Goal: Task Accomplishment & Management: Manage account settings

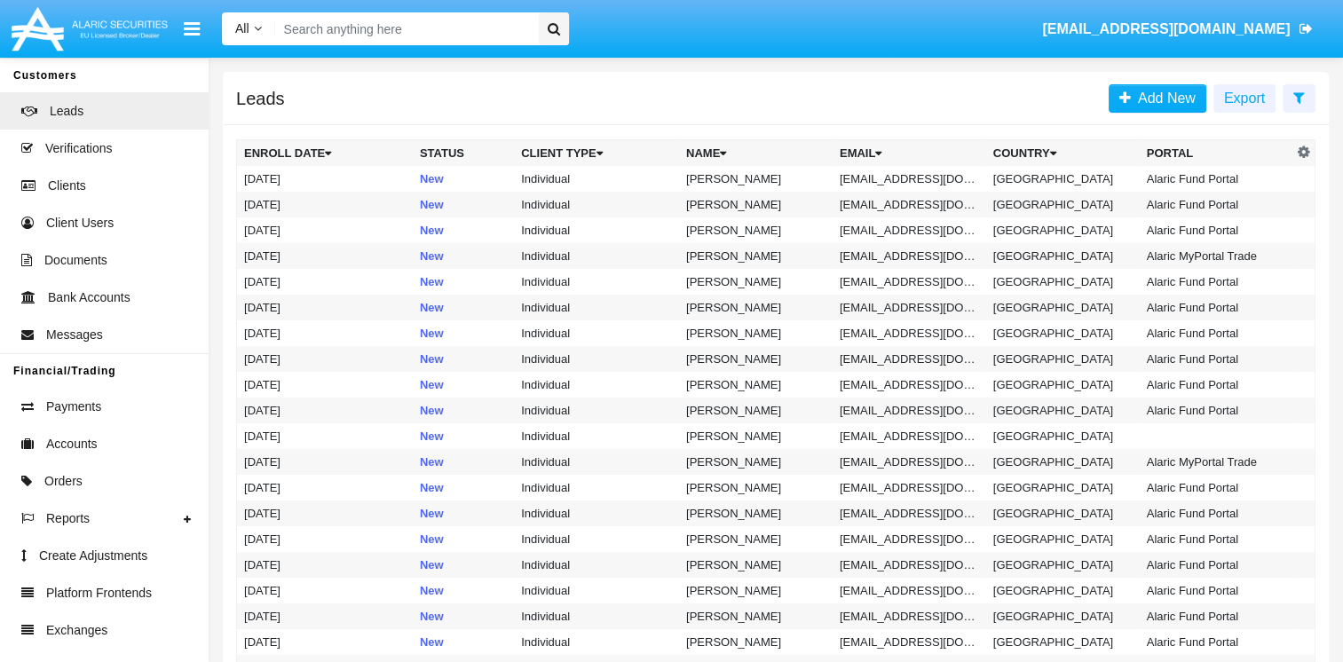
click at [315, 30] on input "Search" at bounding box center [403, 28] width 257 height 33
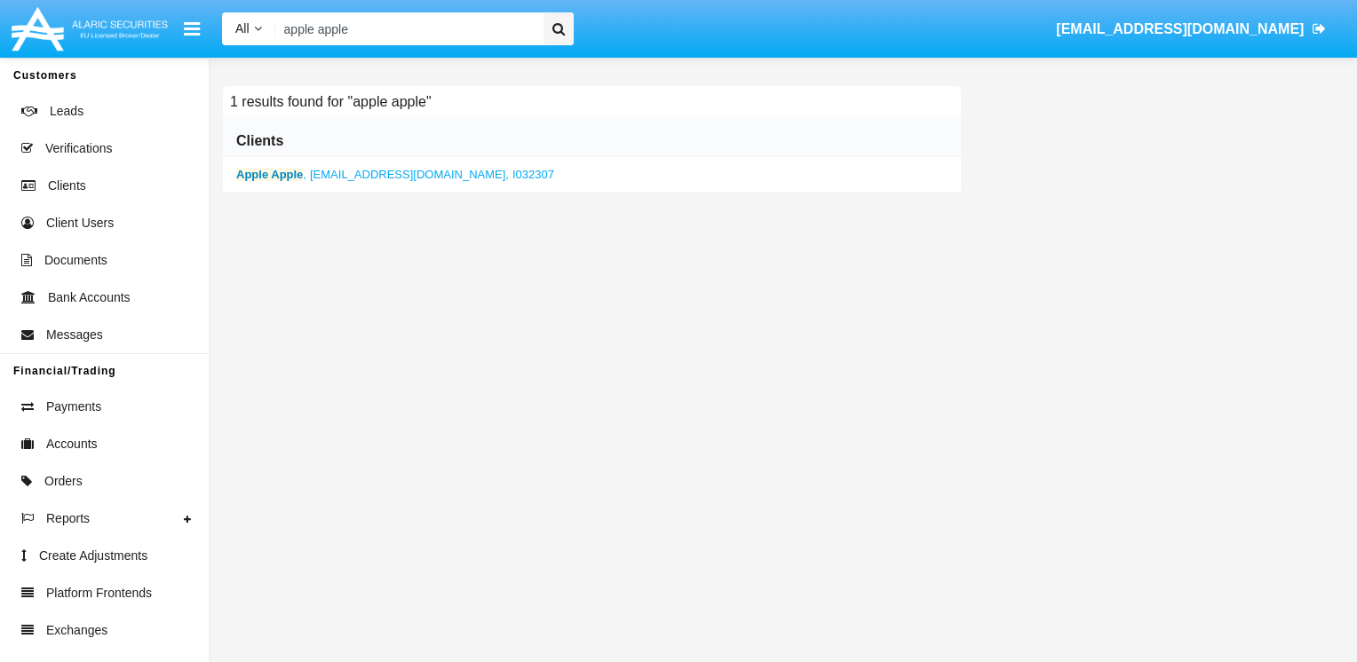
type input "apple apple"
click at [358, 173] on span "[EMAIL_ADDRESS][DOMAIN_NAME]," at bounding box center [409, 174] width 199 height 13
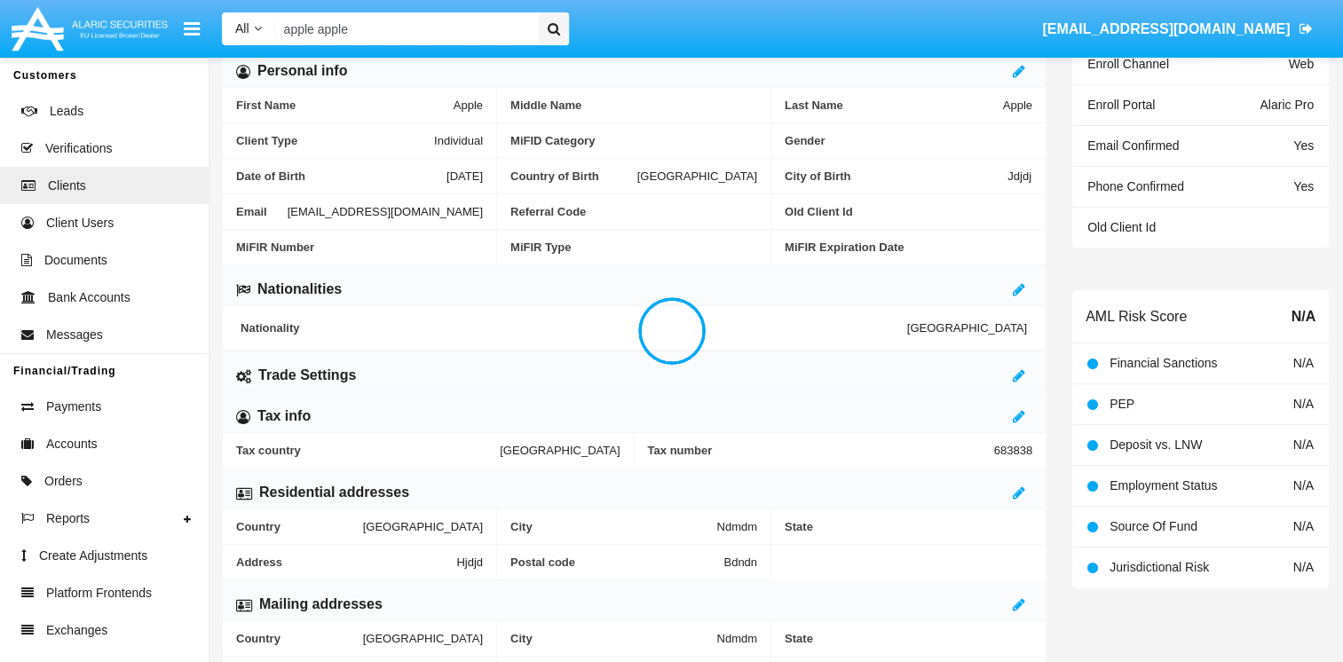
scroll to position [444, 0]
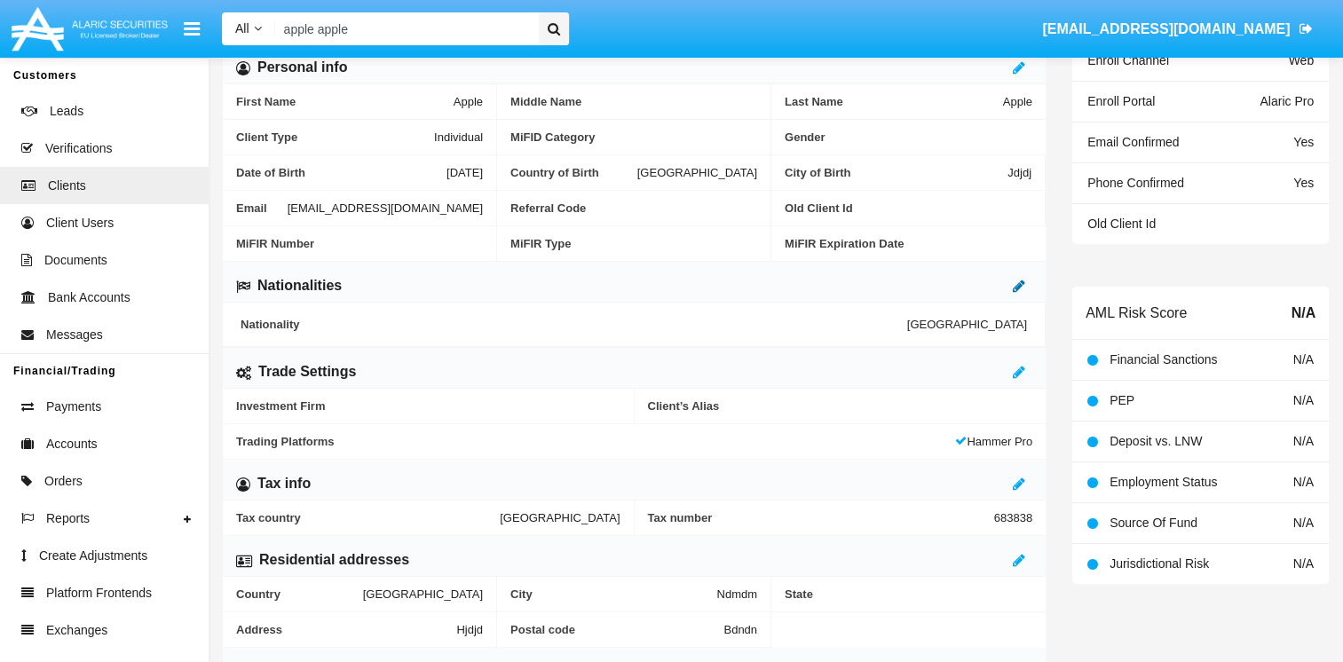
click at [1018, 285] on icon at bounding box center [1019, 286] width 12 height 14
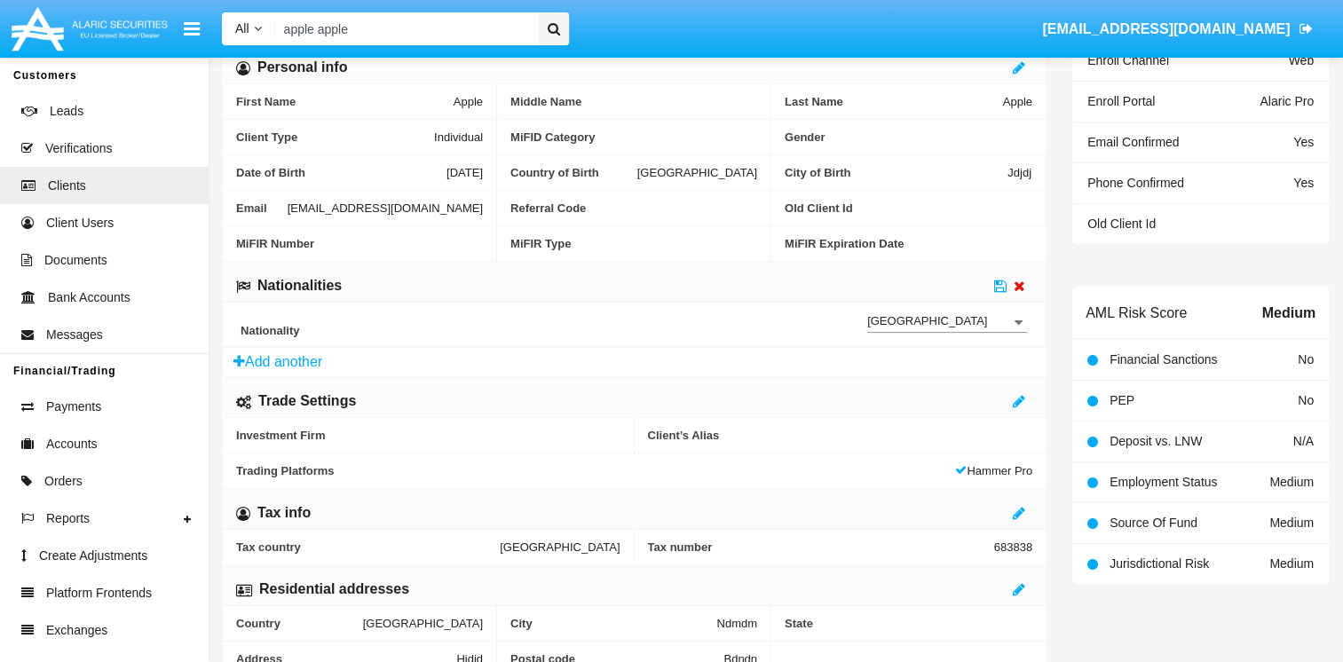
click at [1017, 282] on icon at bounding box center [1020, 286] width 12 height 14
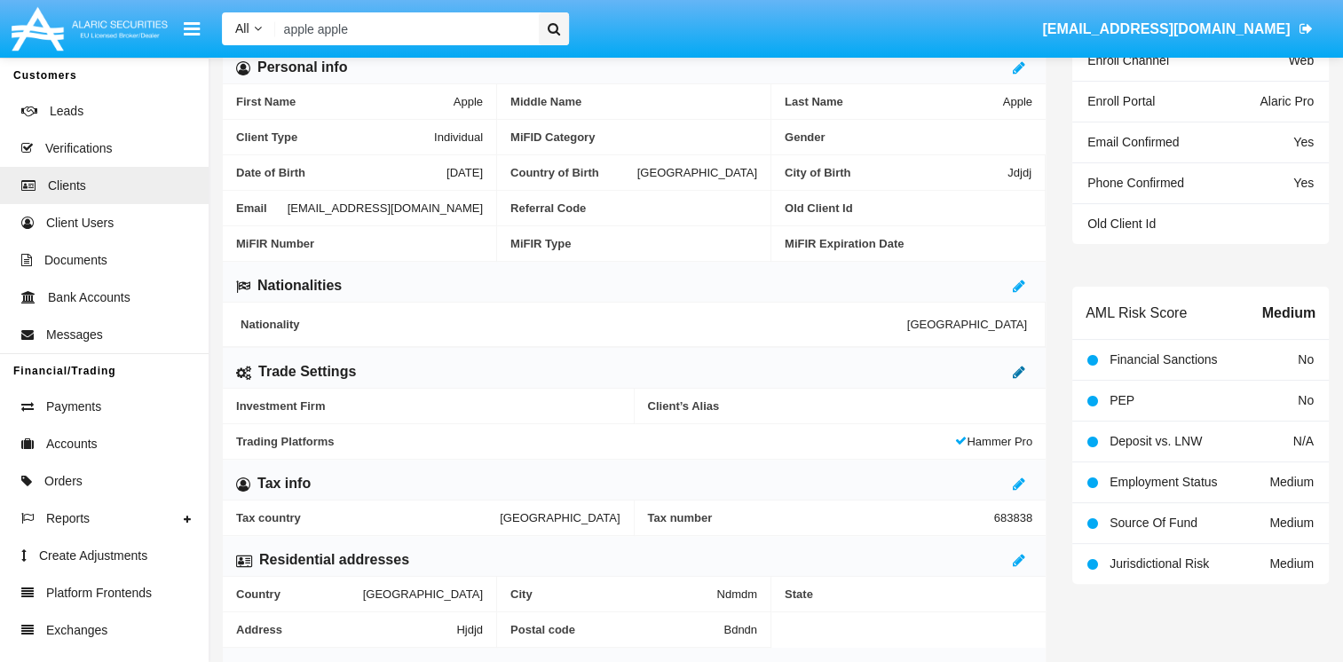
click at [1023, 365] on icon at bounding box center [1019, 372] width 12 height 14
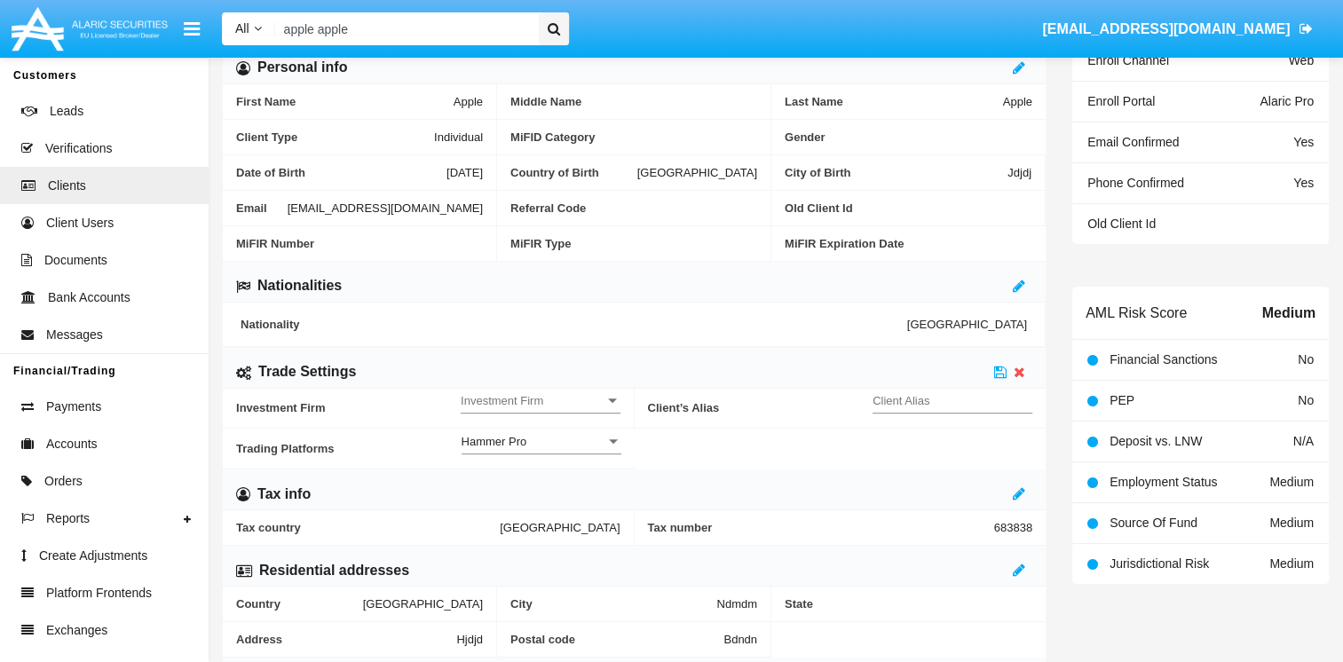
click at [991, 400] on input "Client Alias" at bounding box center [953, 400] width 160 height 15
type input "TEST"
click at [523, 393] on span "Investment Firm" at bounding box center [533, 400] width 144 height 15
click at [533, 399] on span "No" at bounding box center [541, 409] width 160 height 35
click at [998, 375] on icon at bounding box center [1000, 372] width 12 height 14
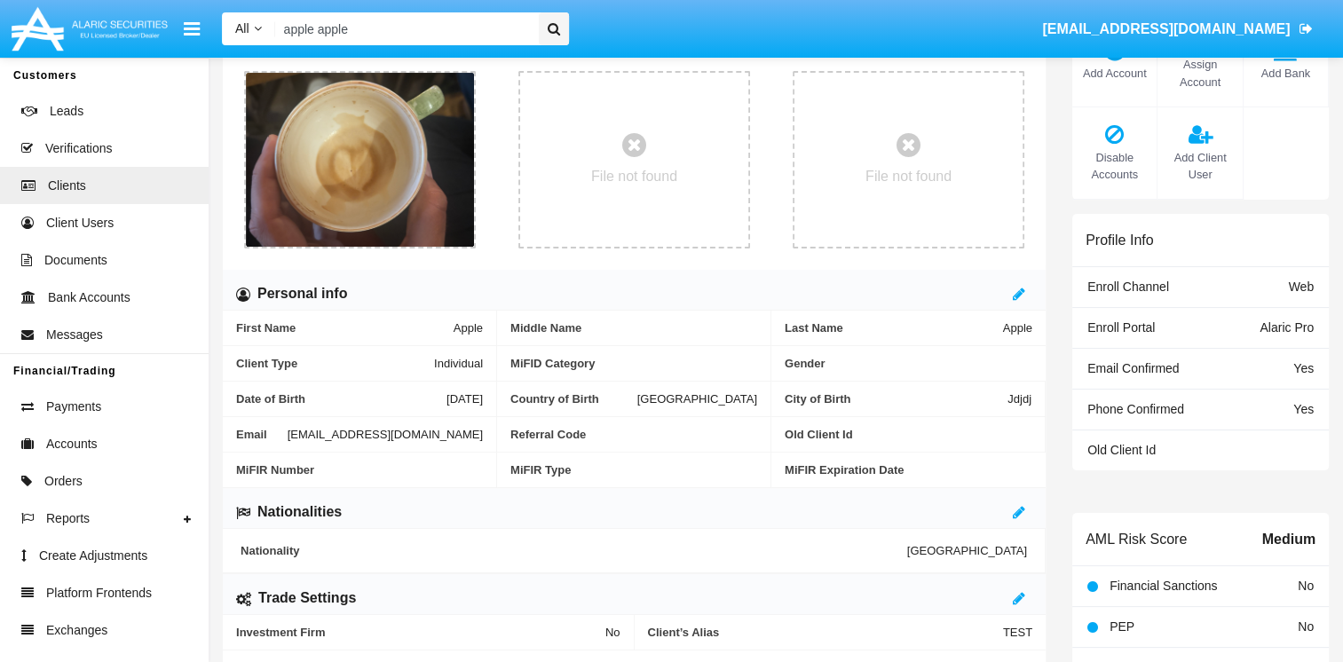
scroll to position [0, 0]
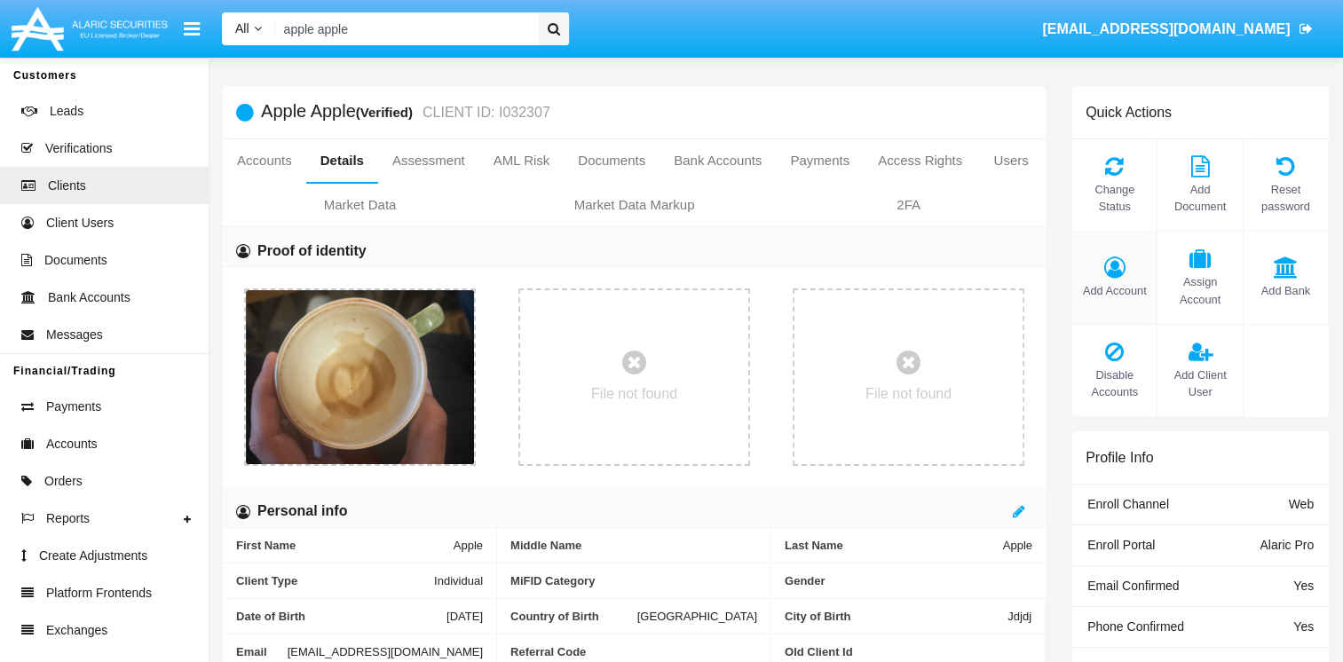
click at [1102, 273] on icon at bounding box center [1114, 267] width 67 height 21
click at [1113, 269] on icon at bounding box center [1114, 267] width 67 height 21
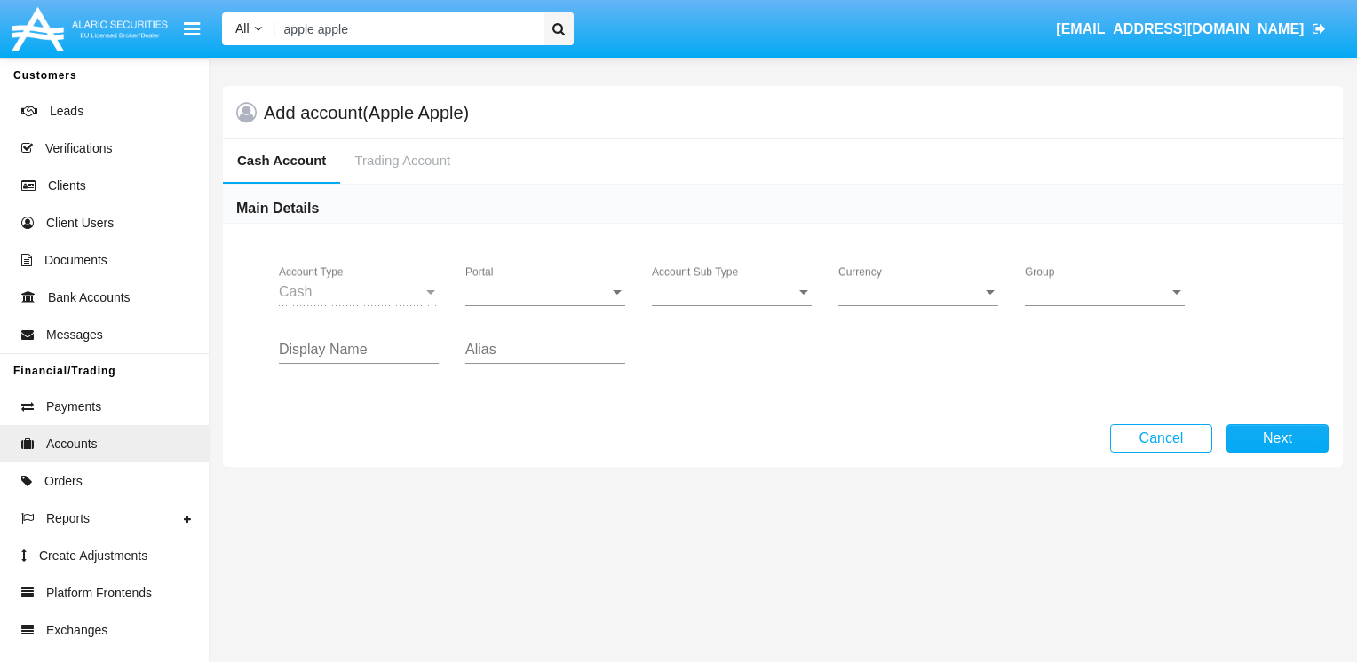
click at [579, 305] on div "Portal Portal" at bounding box center [545, 286] width 160 height 40
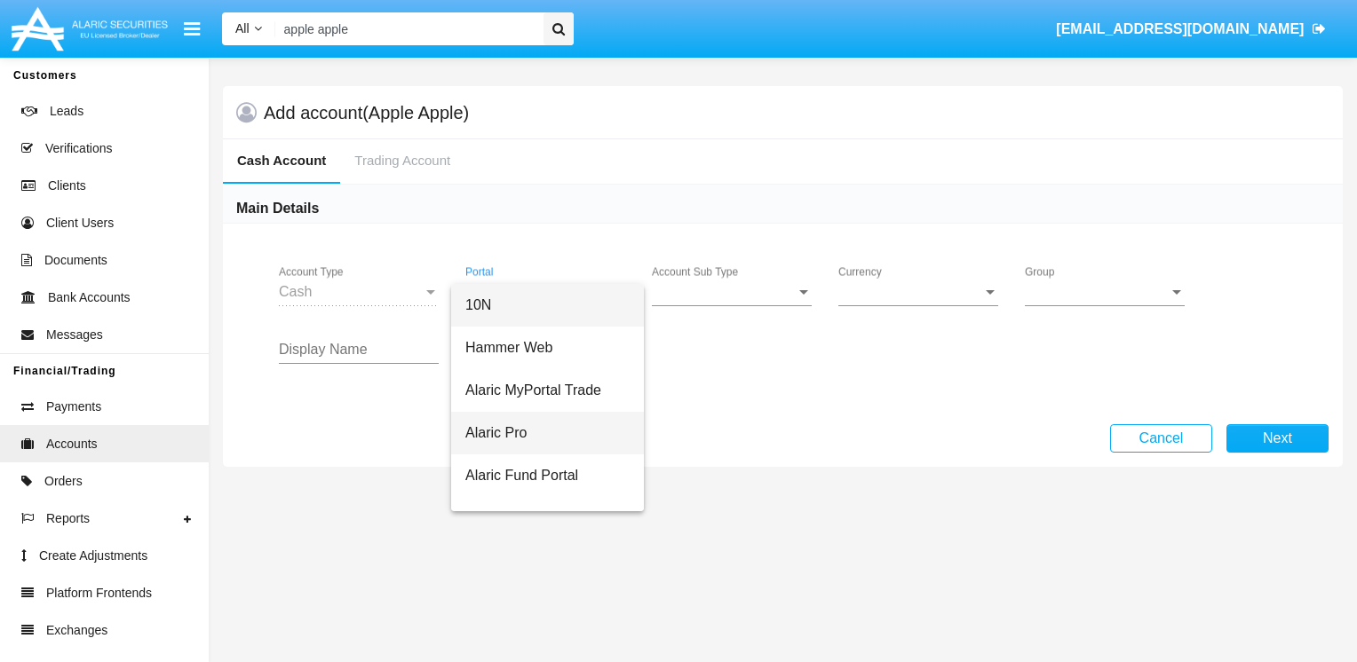
click at [559, 431] on span "Alaric Pro" at bounding box center [547, 433] width 164 height 43
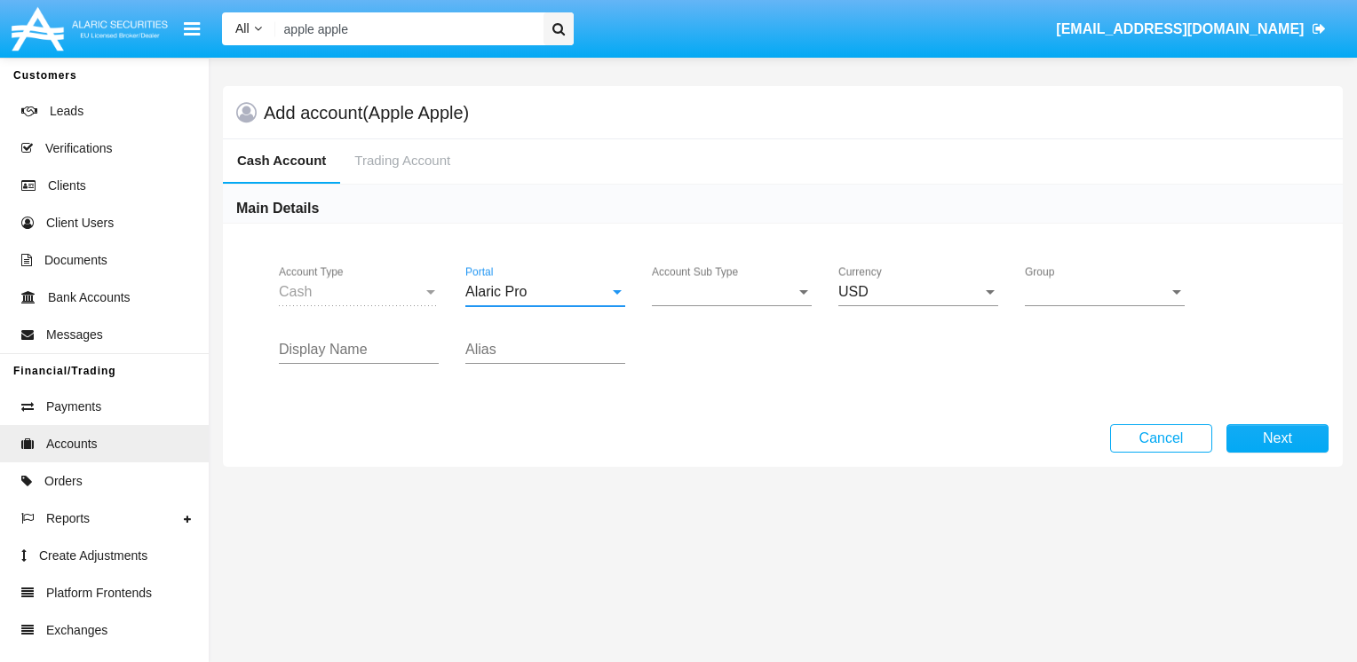
click at [779, 297] on span "Account Sub Type" at bounding box center [724, 292] width 144 height 16
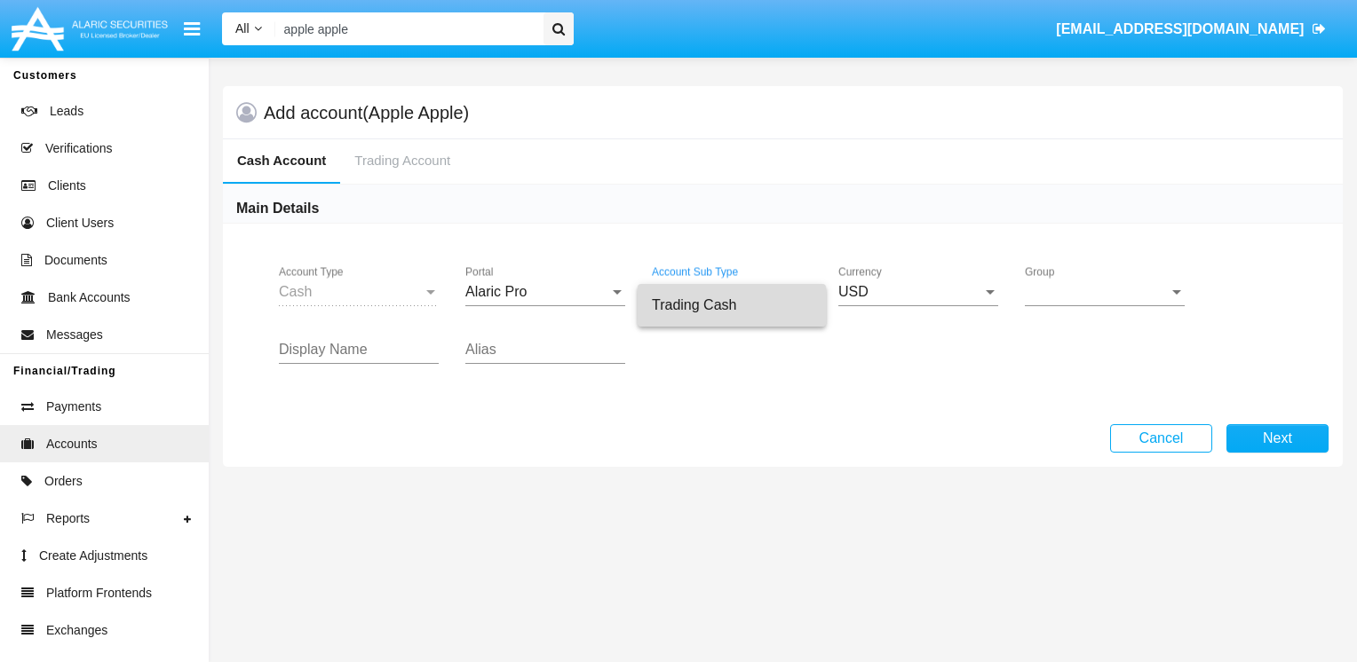
click at [767, 318] on span "Trading Cash" at bounding box center [732, 305] width 160 height 43
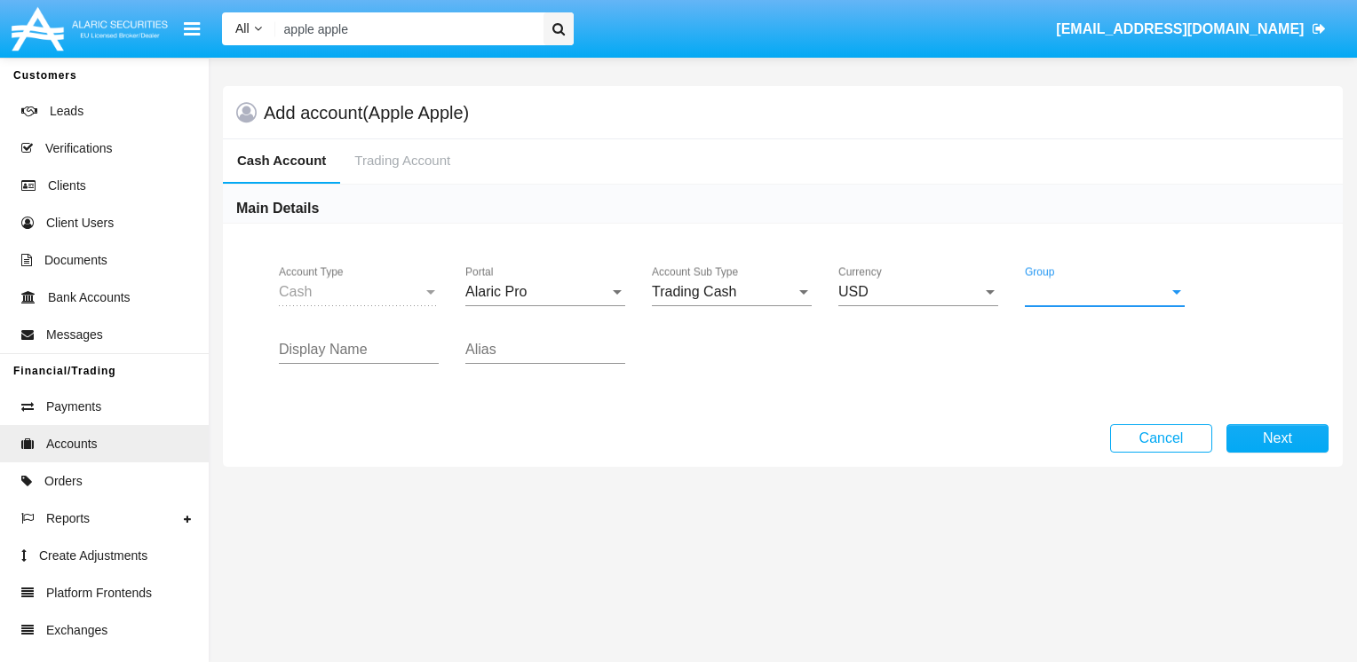
click at [1041, 286] on span "Group" at bounding box center [1097, 292] width 144 height 16
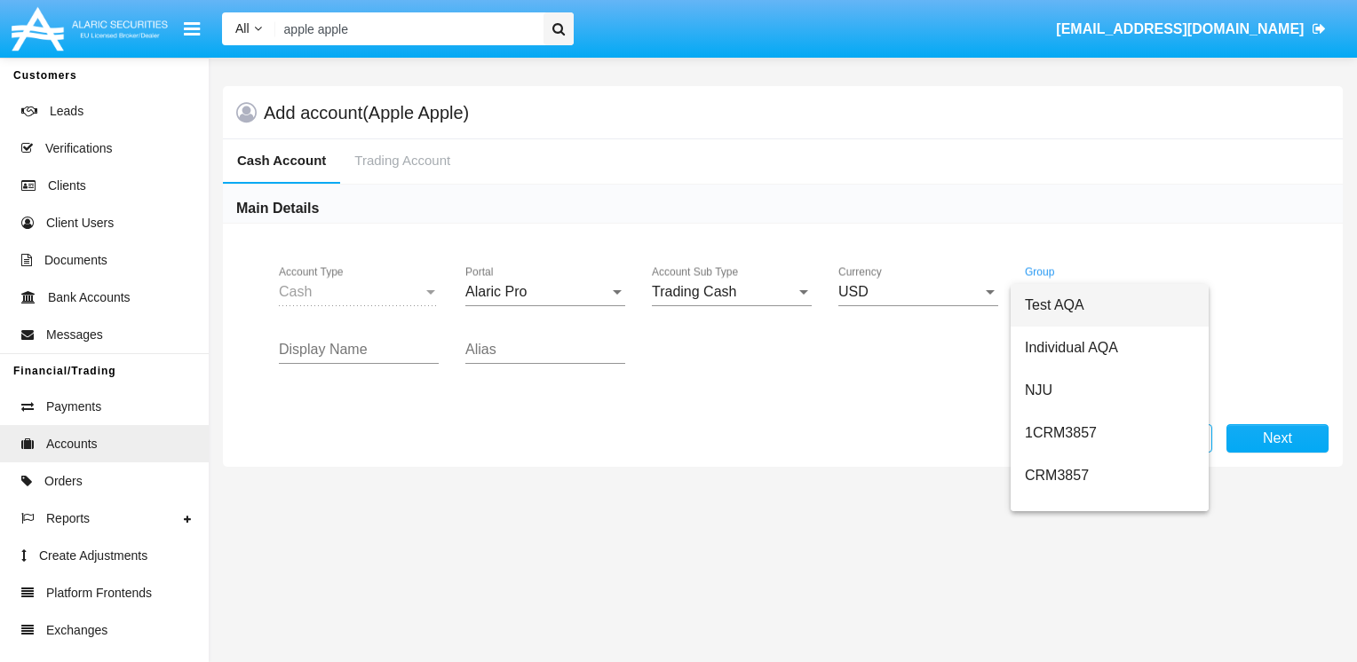
drag, startPoint x: 1048, startPoint y: 308, endPoint x: 801, endPoint y: 329, distance: 247.7
click at [1048, 309] on span "Test AQA" at bounding box center [1110, 305] width 170 height 43
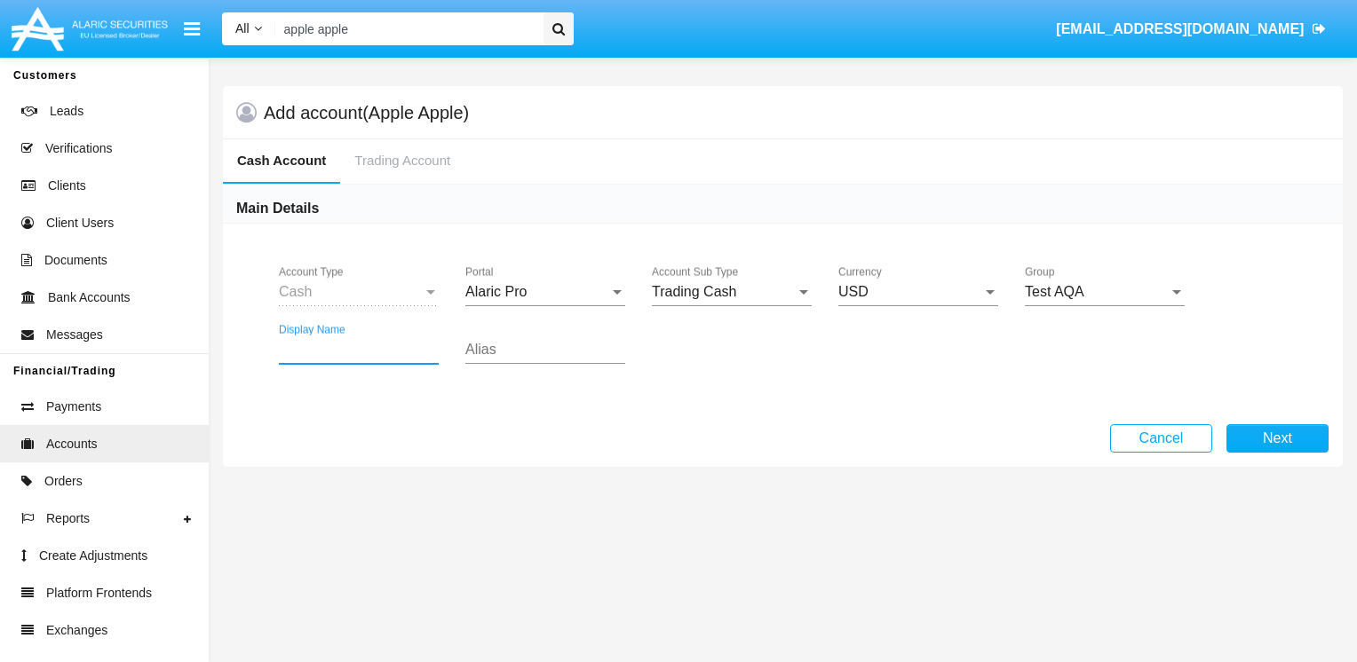
click at [300, 350] on input "Display Name" at bounding box center [359, 350] width 160 height 16
type input "dda"
click at [515, 357] on input "Alias" at bounding box center [545, 350] width 160 height 16
type input "DDD"
click at [1262, 433] on button "Next" at bounding box center [1277, 438] width 102 height 28
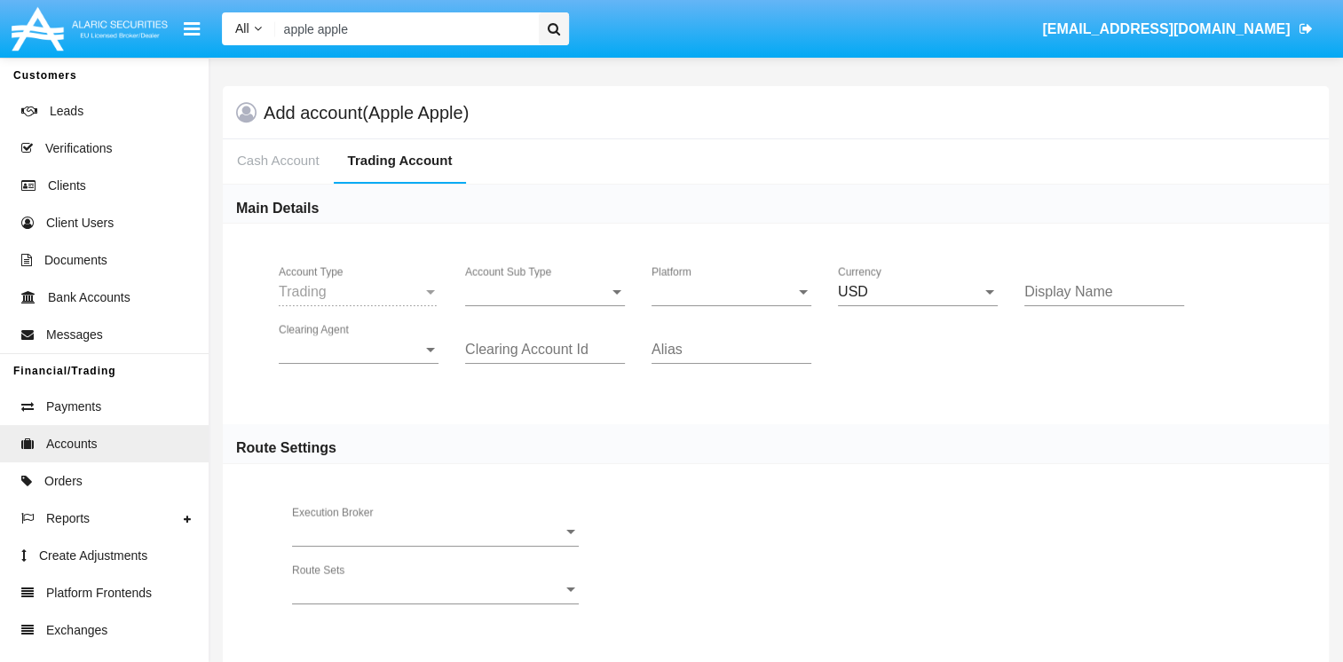
click at [526, 286] on span "Account Sub Type" at bounding box center [537, 292] width 144 height 16
click at [528, 296] on span "Trading" at bounding box center [545, 305] width 160 height 43
click at [676, 305] on div "Platform Platform" at bounding box center [732, 286] width 160 height 40
click at [677, 305] on span "Hammer Pro" at bounding box center [732, 305] width 160 height 43
click at [1032, 297] on input "Display Name" at bounding box center [1105, 292] width 160 height 16
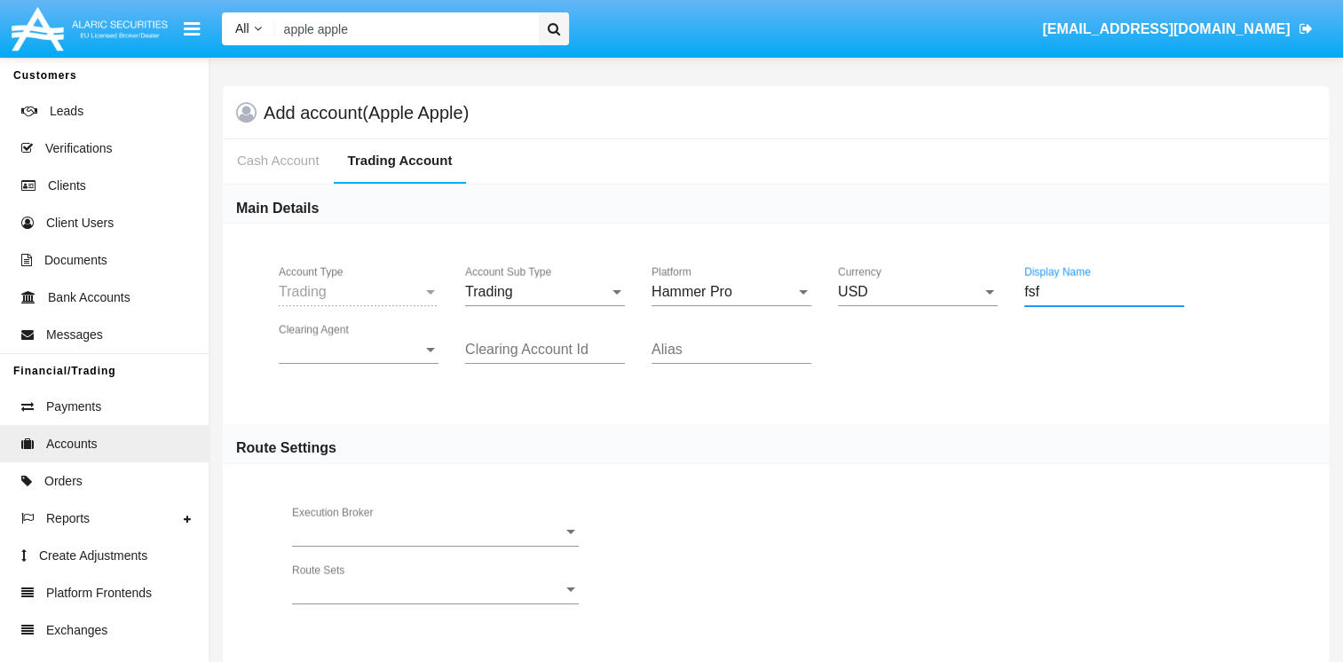
type input "fsf"
click at [316, 353] on span "Clearing Agent" at bounding box center [351, 350] width 144 height 16
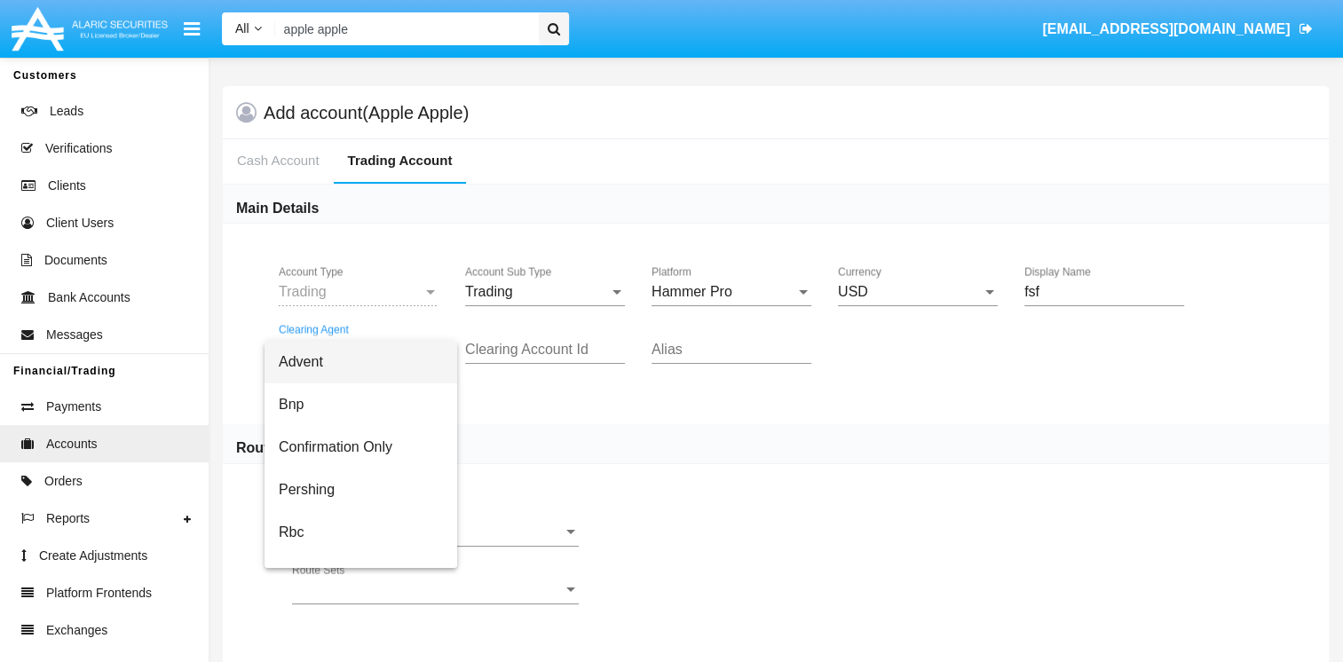
click at [316, 353] on span "Advent" at bounding box center [361, 362] width 164 height 43
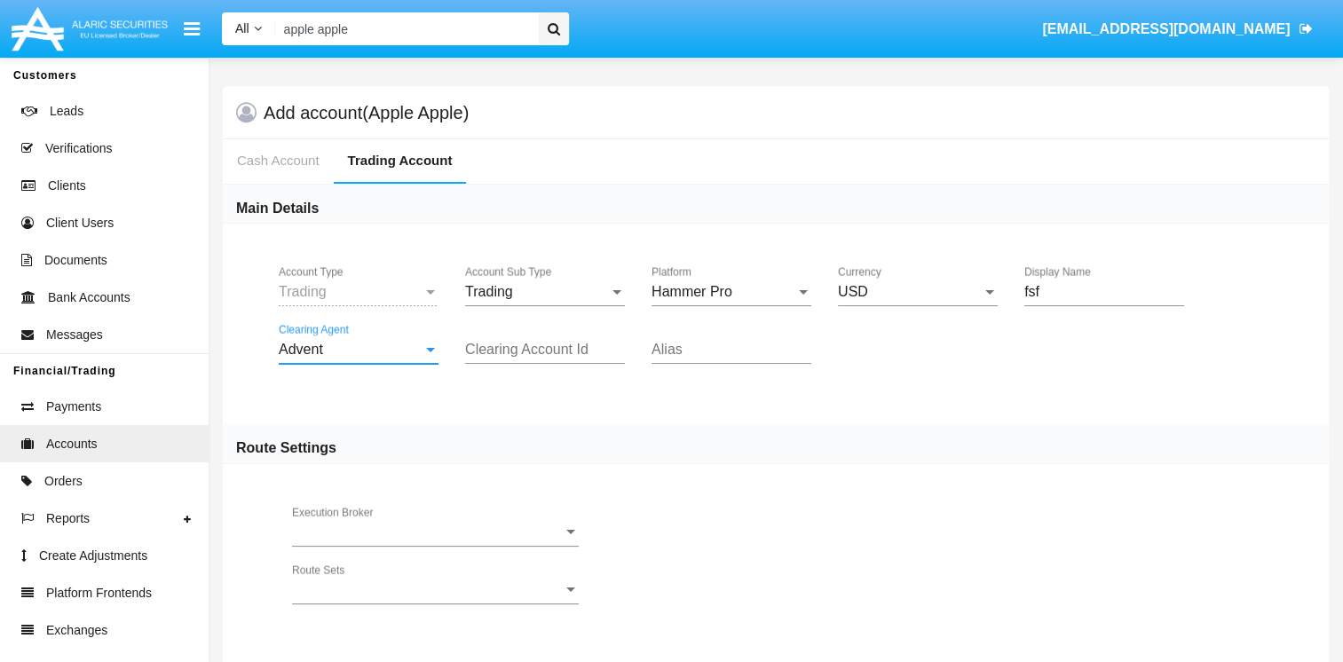
click at [582, 353] on input "Clearing Account Id" at bounding box center [545, 350] width 160 height 16
type input "affa"
click at [701, 350] on input "Alias" at bounding box center [732, 350] width 160 height 16
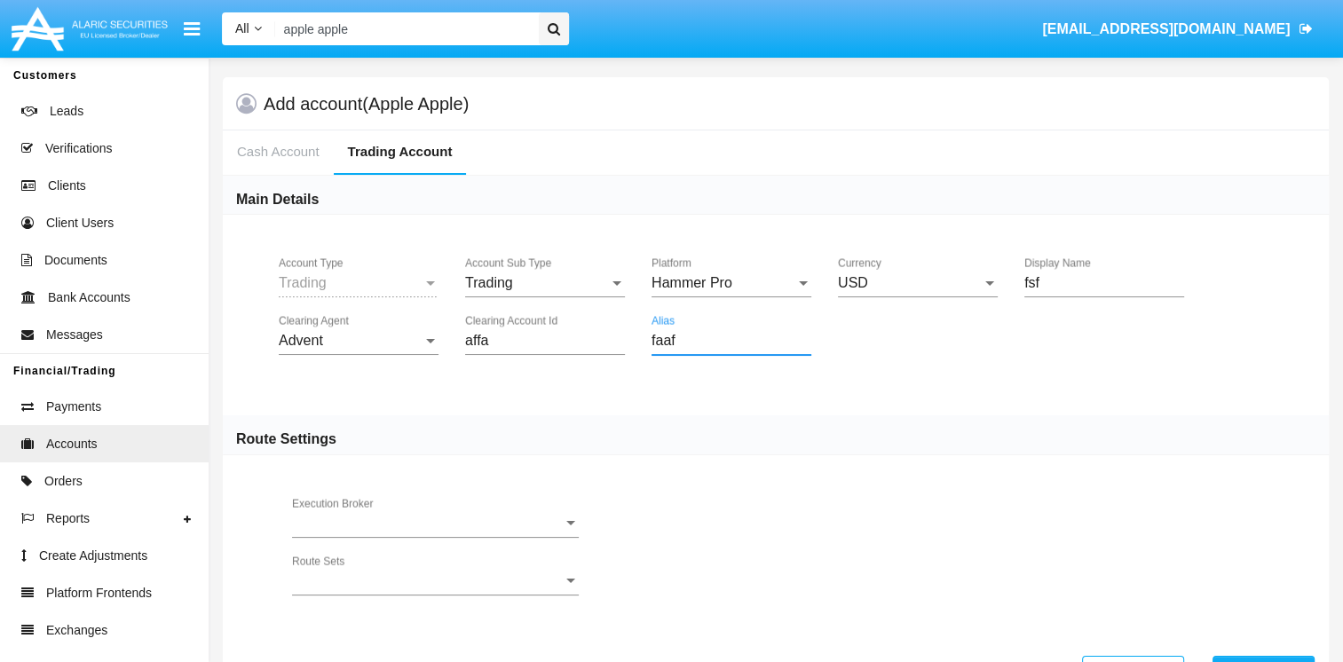
scroll to position [71, 0]
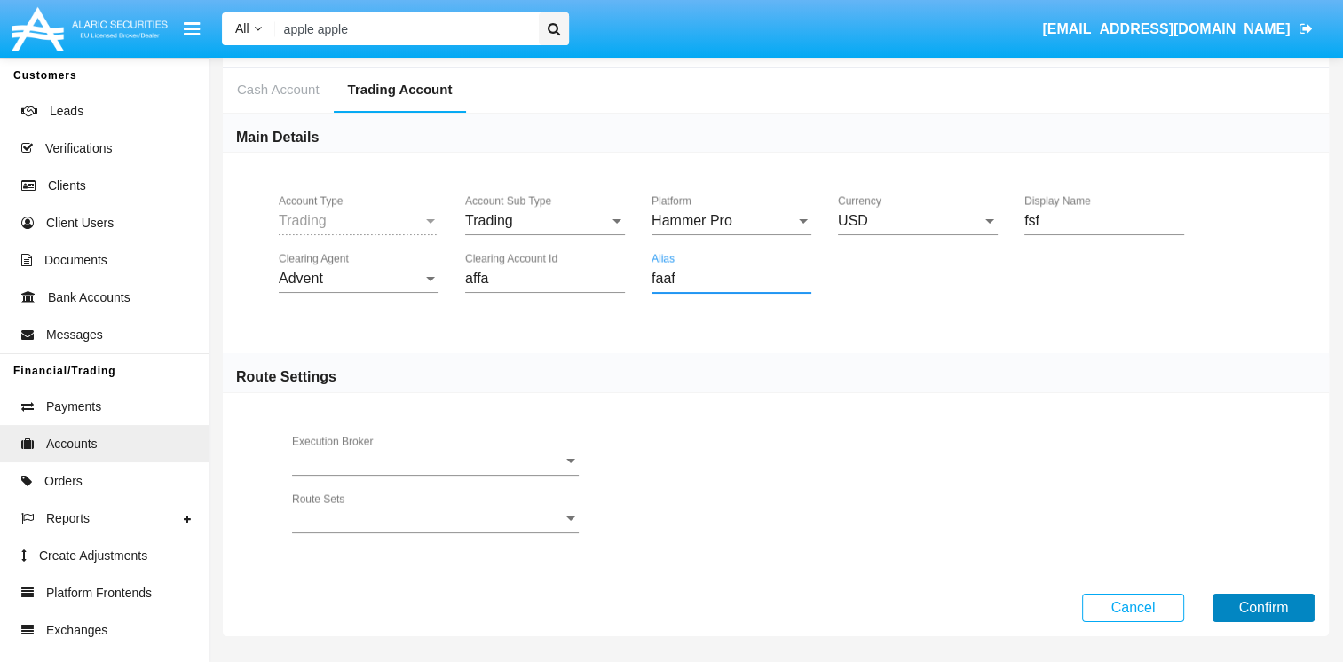
type input "faaf"
click at [1282, 607] on button "Confirm" at bounding box center [1264, 608] width 102 height 28
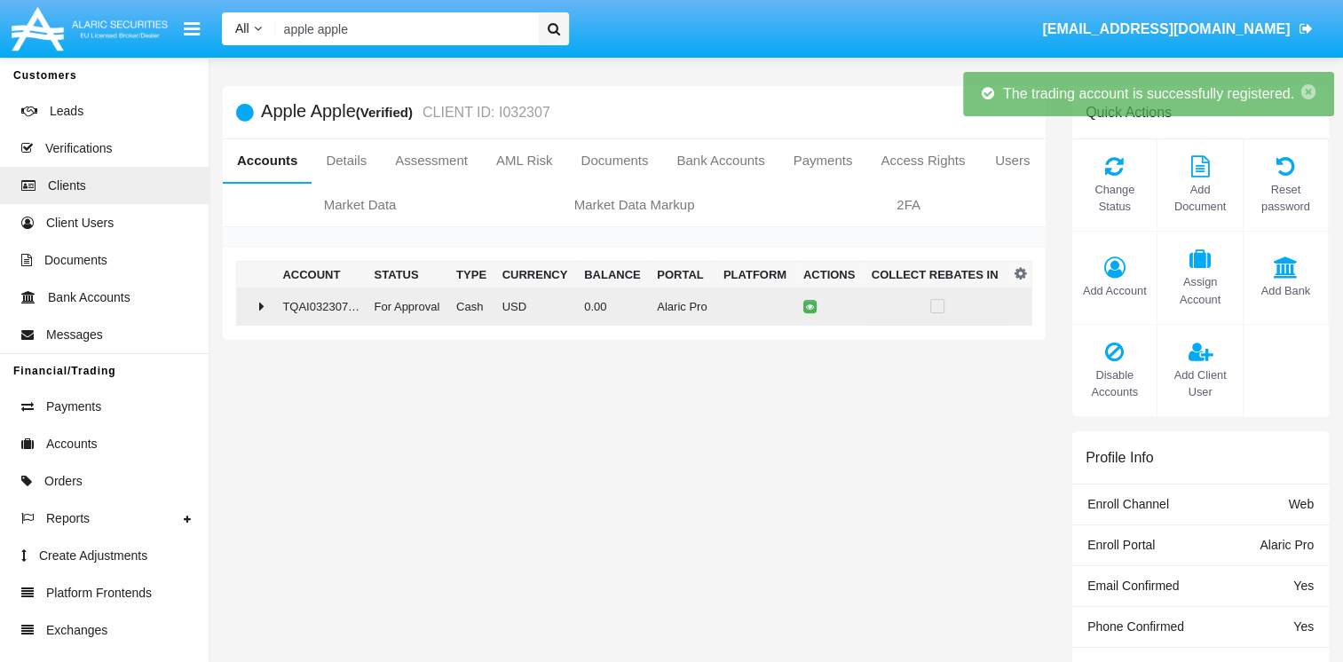
click at [281, 316] on td "TQAI032307AC1" at bounding box center [320, 307] width 91 height 38
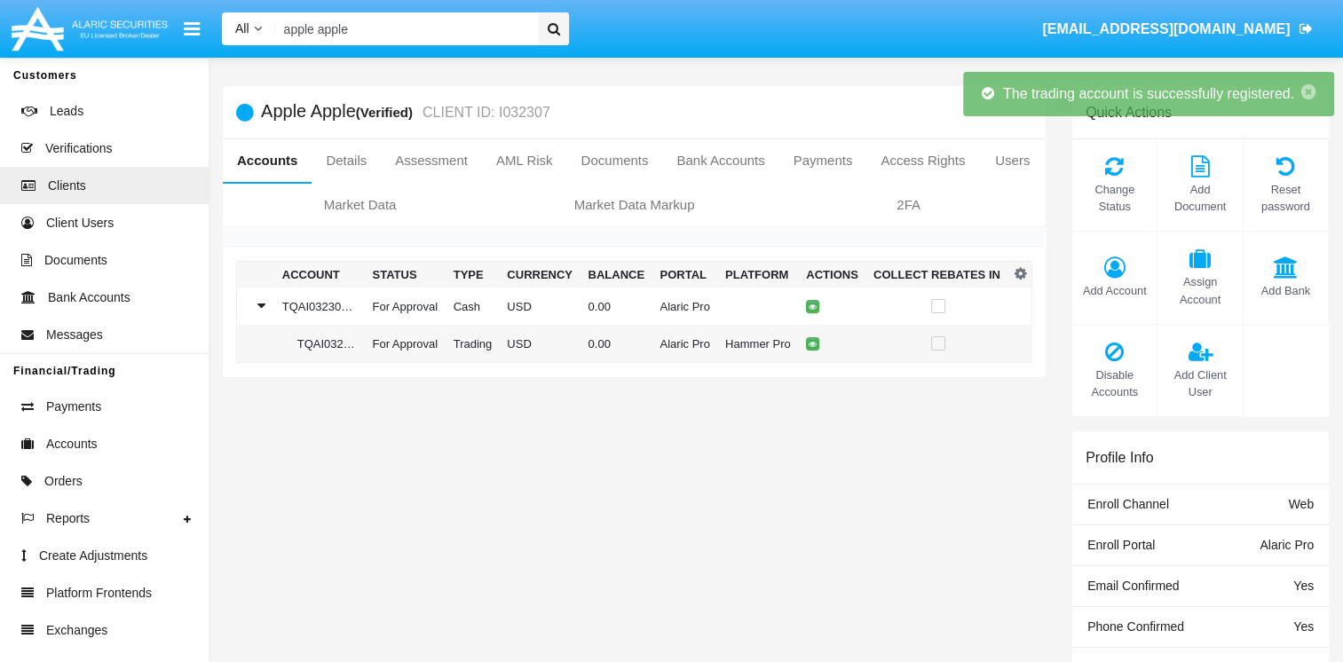
drag, startPoint x: 639, startPoint y: 542, endPoint x: 652, endPoint y: 541, distance: 12.6
click at [639, 542] on div "Apple Apple (Verified) CLIENT ID: I032307 Accounts Details Assessment AML Risk …" at bounding box center [635, 557] width 850 height 942
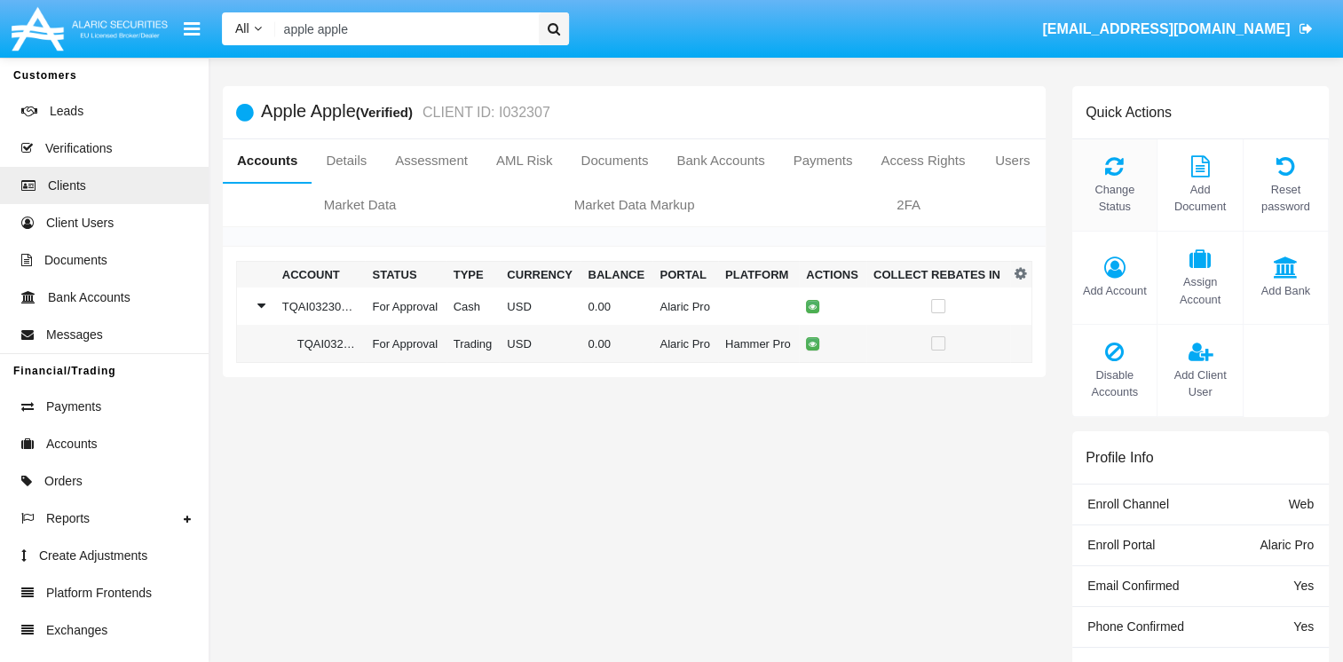
click at [1112, 184] on span "Change Status" at bounding box center [1114, 198] width 67 height 34
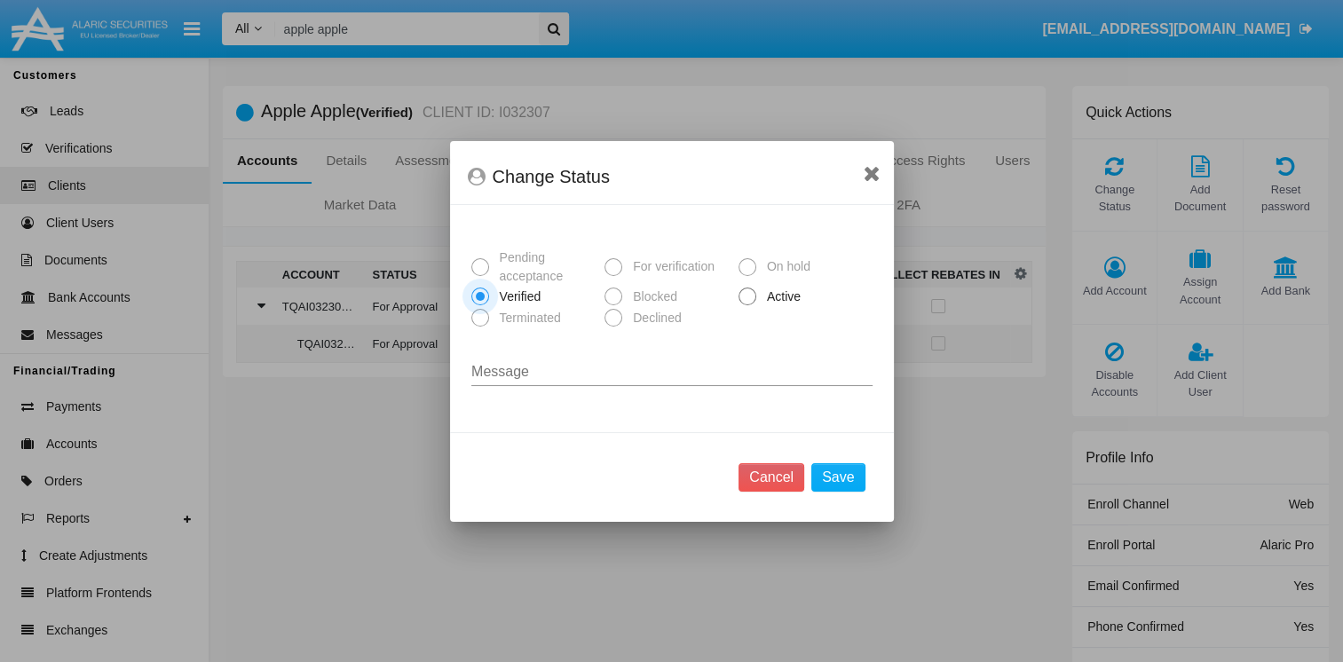
click at [757, 298] on span "Active" at bounding box center [780, 297] width 49 height 19
click at [748, 305] on input "Active" at bounding box center [747, 305] width 1 height 1
radio input "true"
click at [835, 469] on button "Save" at bounding box center [837, 477] width 53 height 28
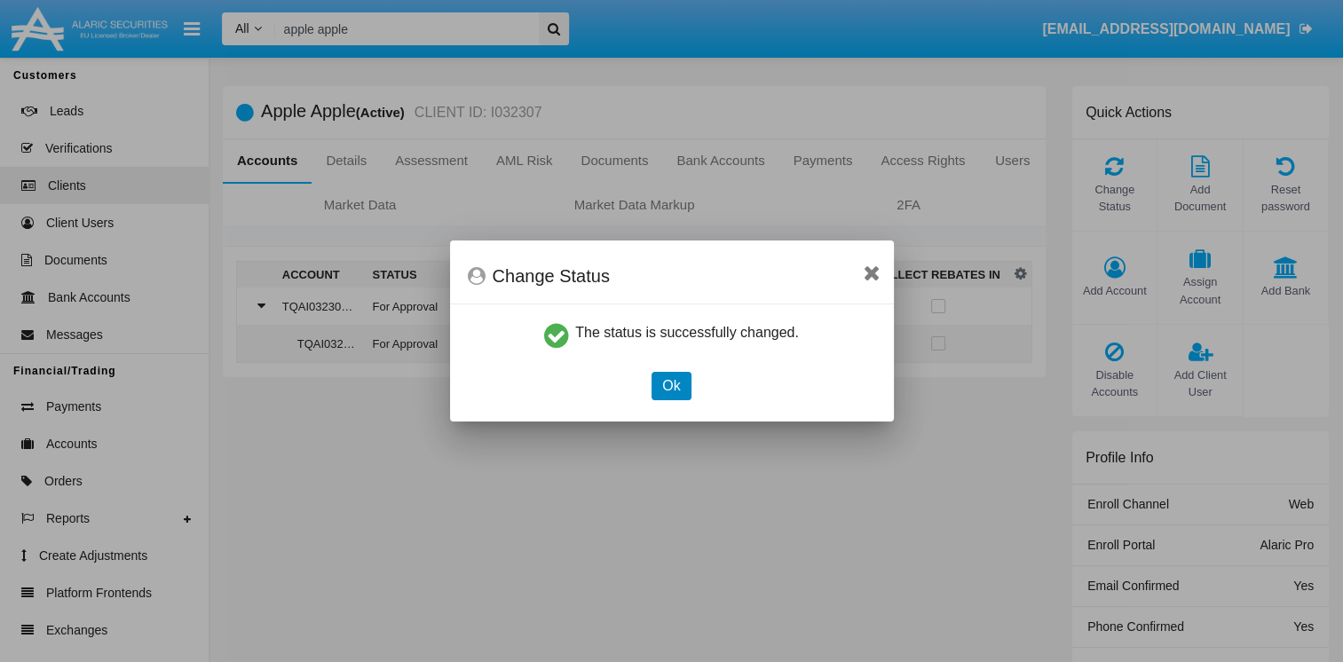
click at [675, 378] on button "Ok" at bounding box center [671, 386] width 39 height 28
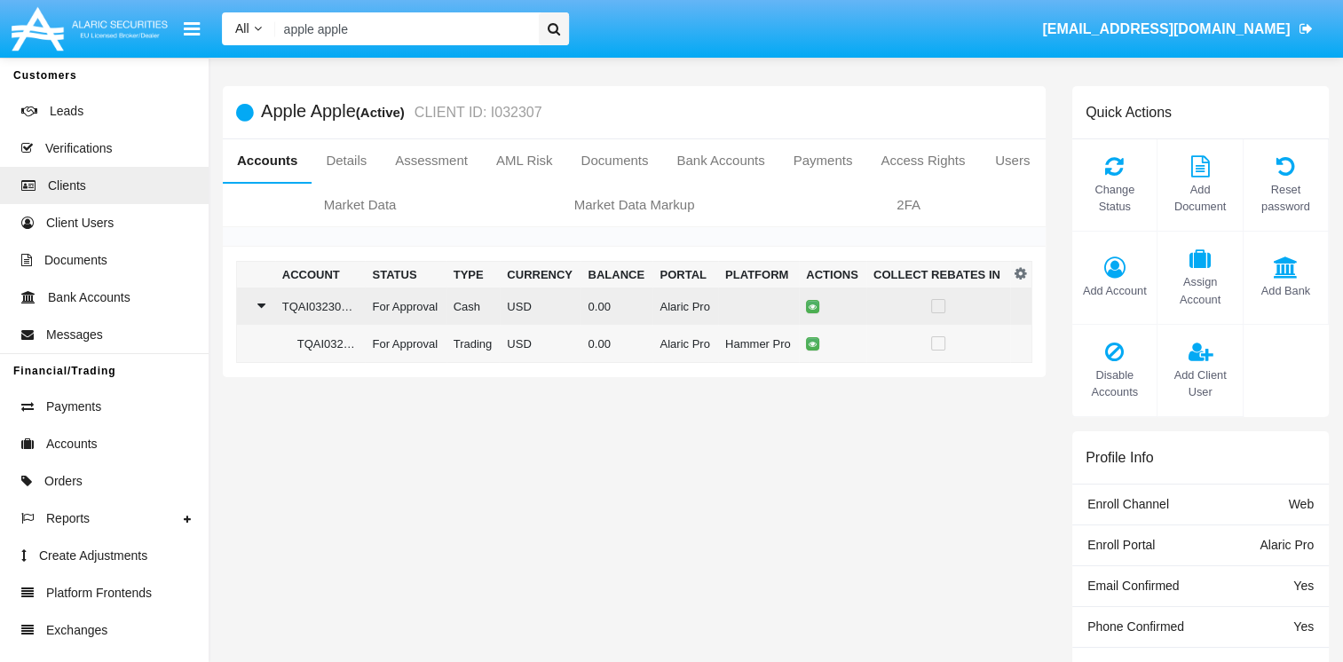
click at [800, 307] on td at bounding box center [832, 306] width 67 height 37
drag, startPoint x: 259, startPoint y: 299, endPoint x: 281, endPoint y: 300, distance: 22.2
click at [259, 299] on icon at bounding box center [261, 306] width 5 height 14
click at [809, 308] on icon at bounding box center [813, 307] width 8 height 8
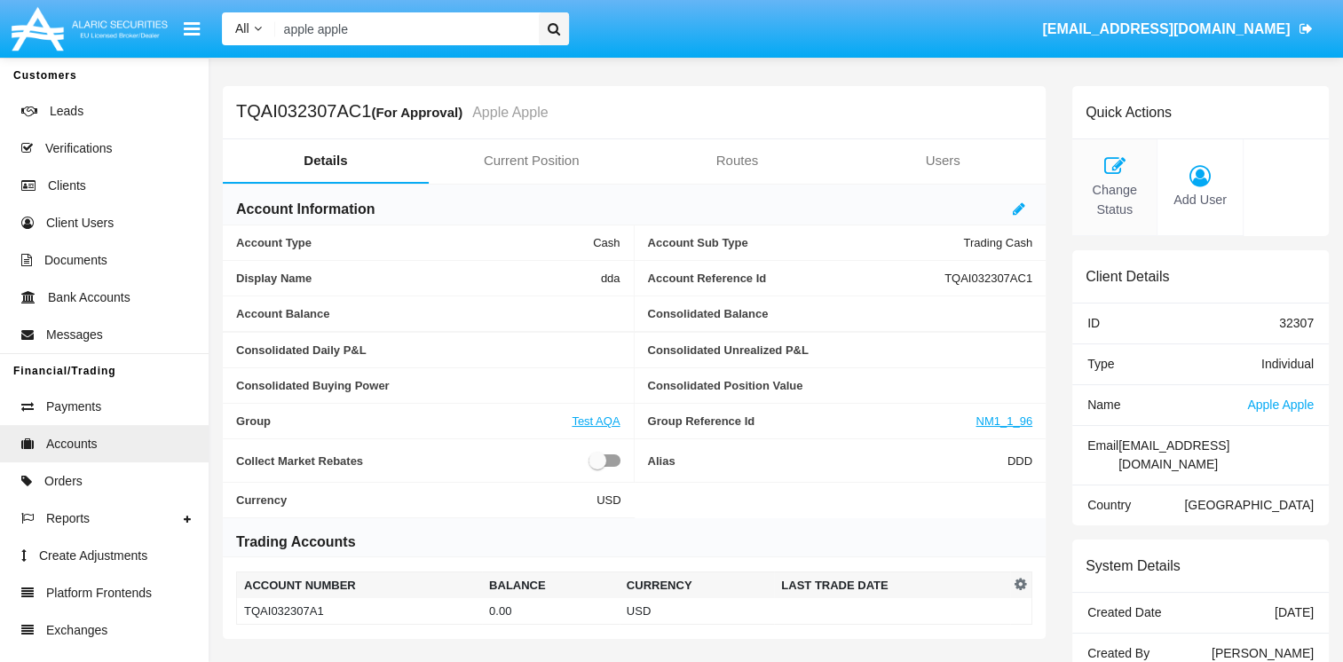
click at [1124, 179] on div "Change Status" at bounding box center [1115, 187] width 85 height 97
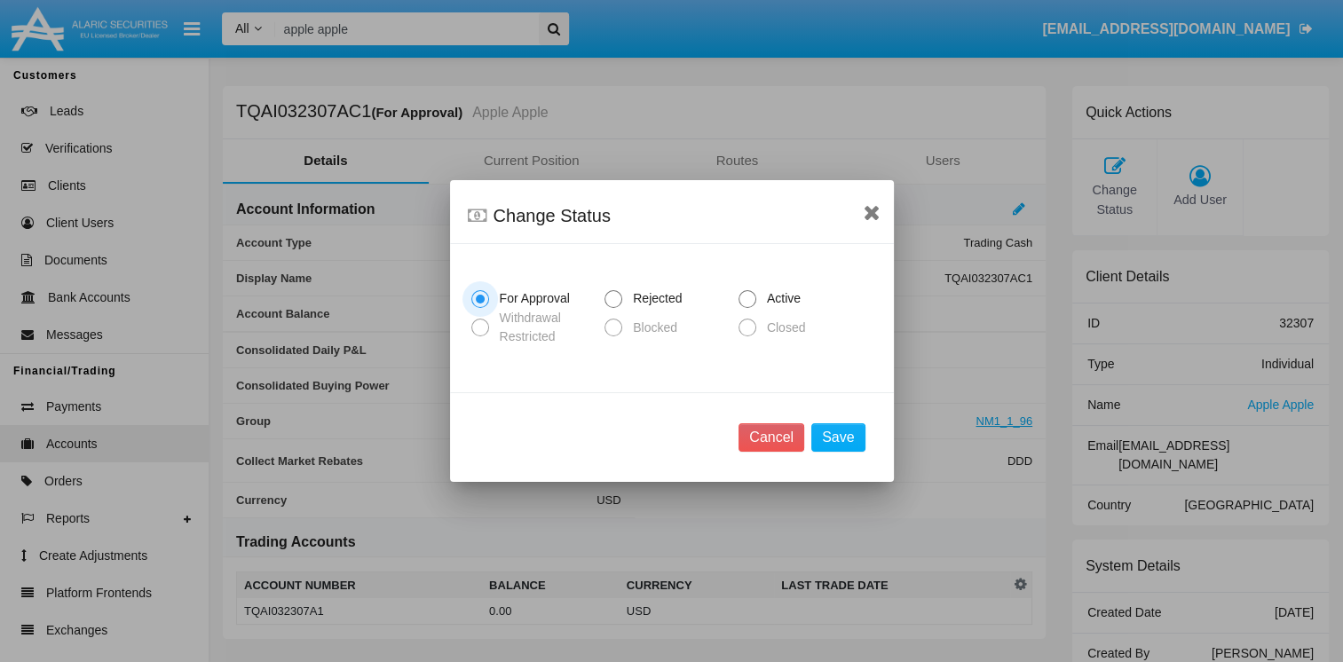
click at [761, 300] on span "Active" at bounding box center [780, 298] width 49 height 19
click at [748, 308] on input "Active" at bounding box center [747, 308] width 1 height 1
radio input "true"
click at [830, 442] on button "Save" at bounding box center [837, 438] width 53 height 28
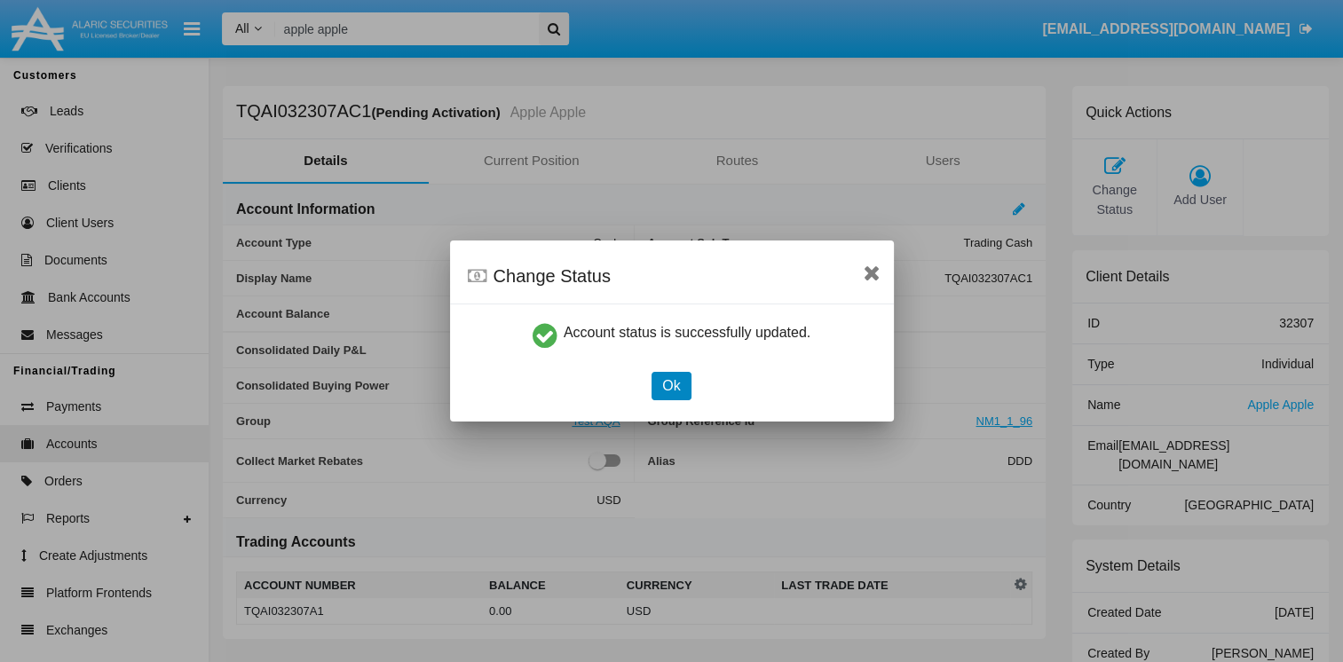
click at [670, 382] on button "Ok" at bounding box center [671, 386] width 39 height 28
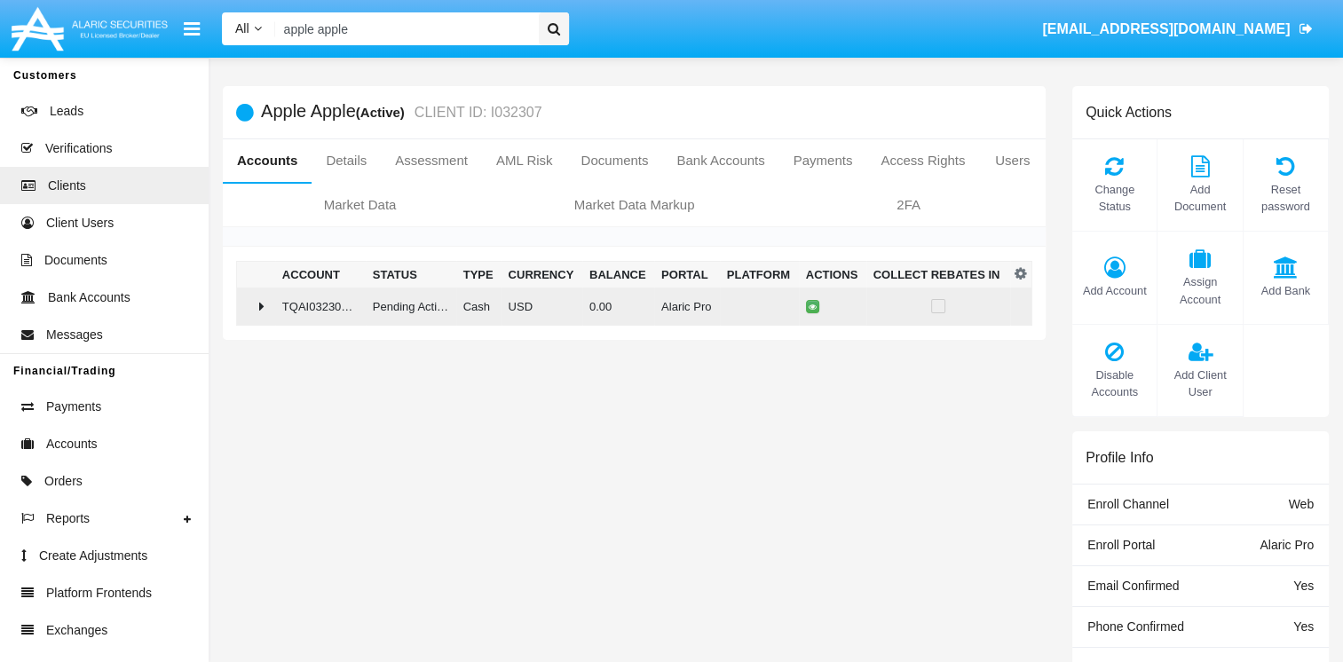
click at [277, 308] on td "TQAI032307AC1" at bounding box center [320, 307] width 91 height 38
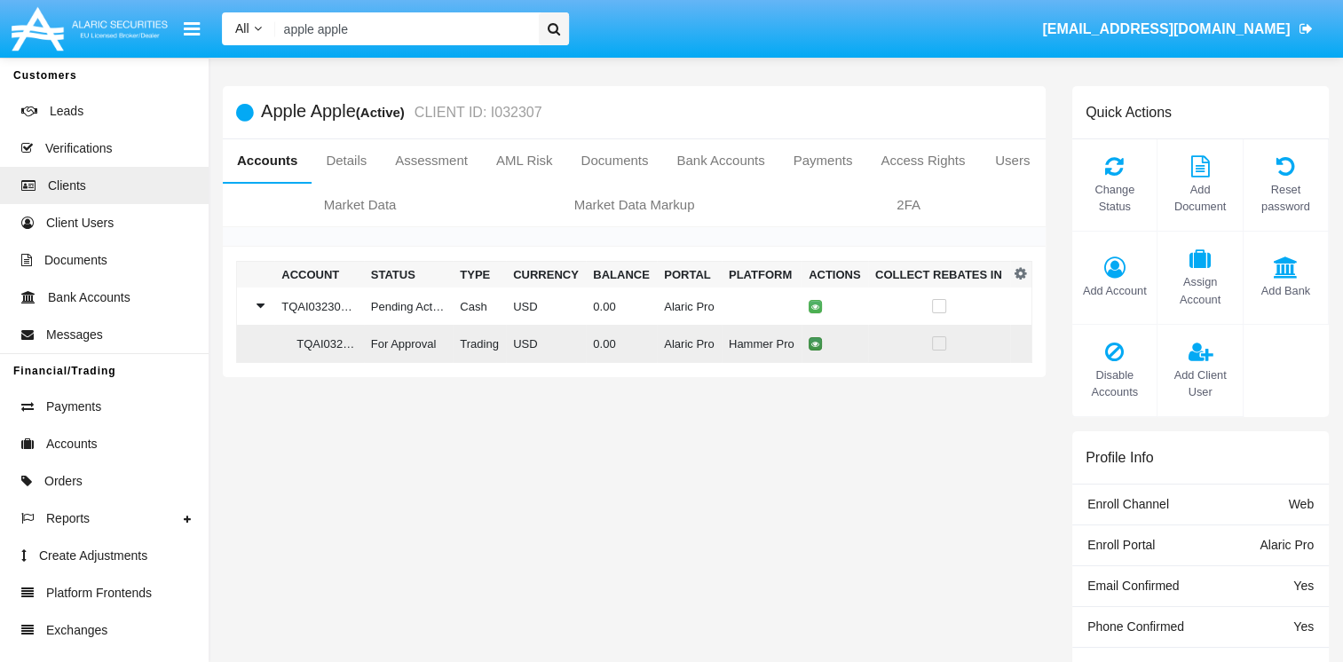
click at [811, 343] on icon at bounding box center [815, 344] width 8 height 8
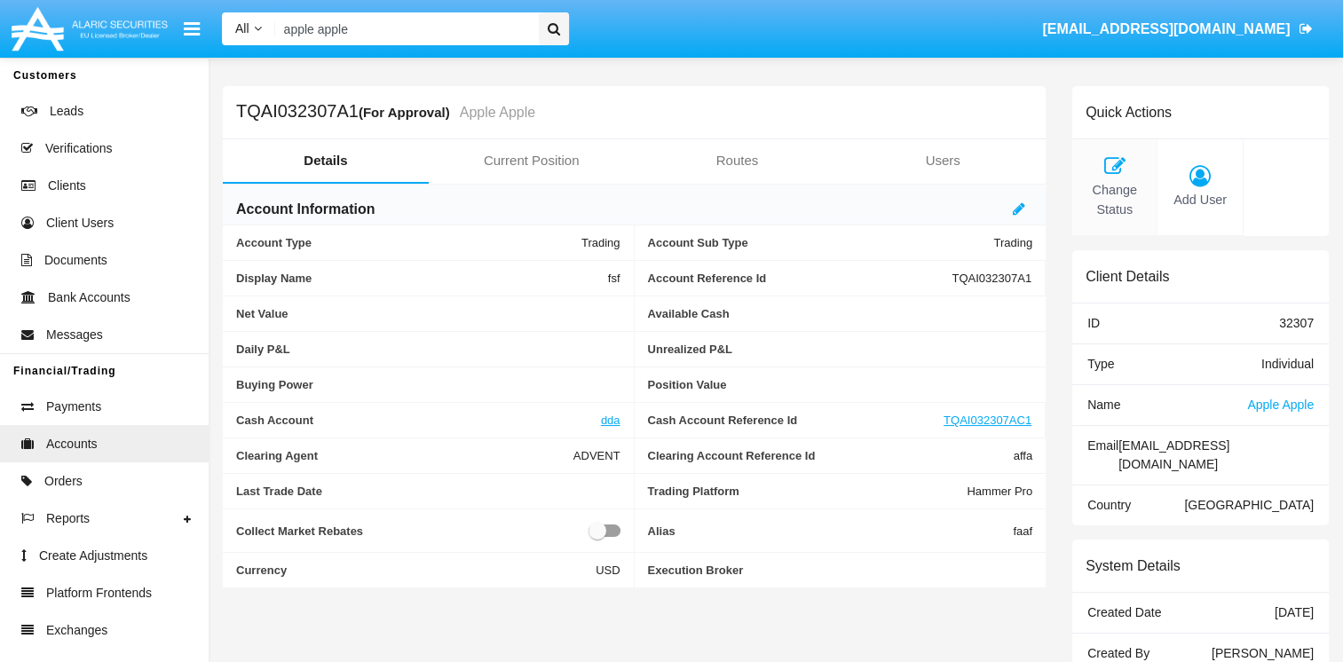
click at [1094, 181] on span "Change Status" at bounding box center [1114, 200] width 67 height 38
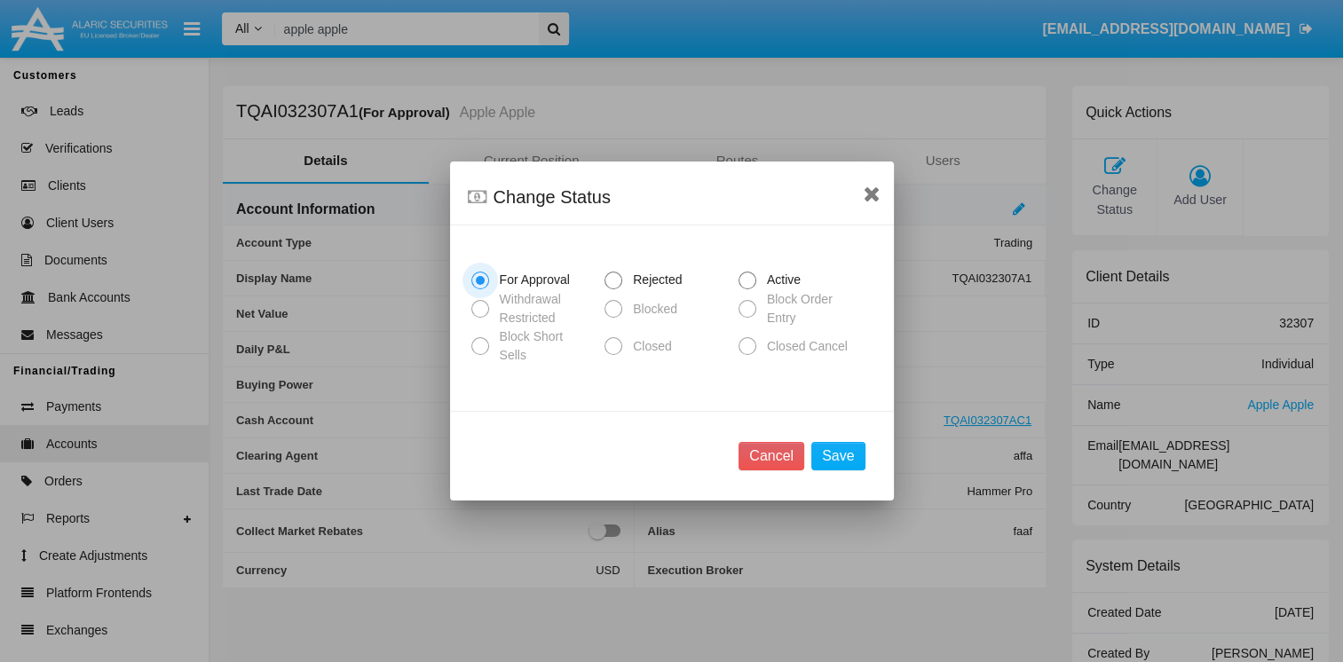
click at [756, 286] on span at bounding box center [748, 281] width 18 height 18
click at [748, 289] on input "Active" at bounding box center [747, 289] width 1 height 1
radio input "true"
click at [827, 457] on button "Save" at bounding box center [837, 456] width 53 height 28
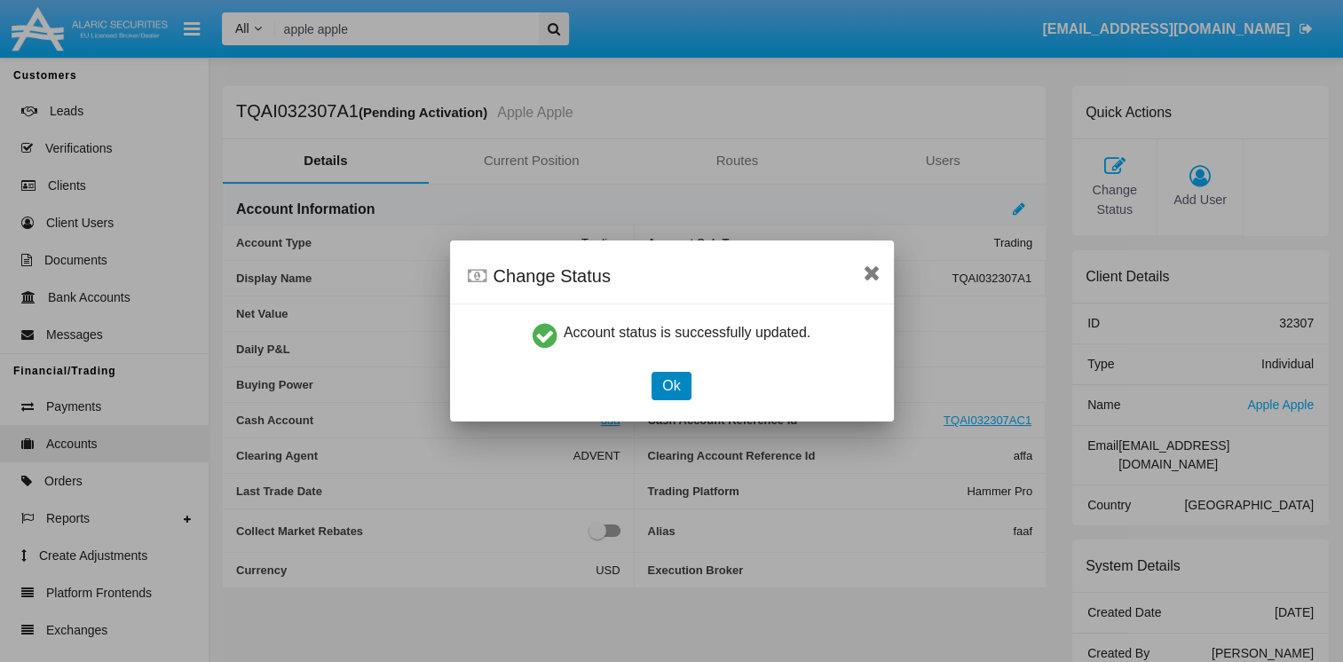
click at [665, 376] on button "Ok" at bounding box center [671, 386] width 39 height 28
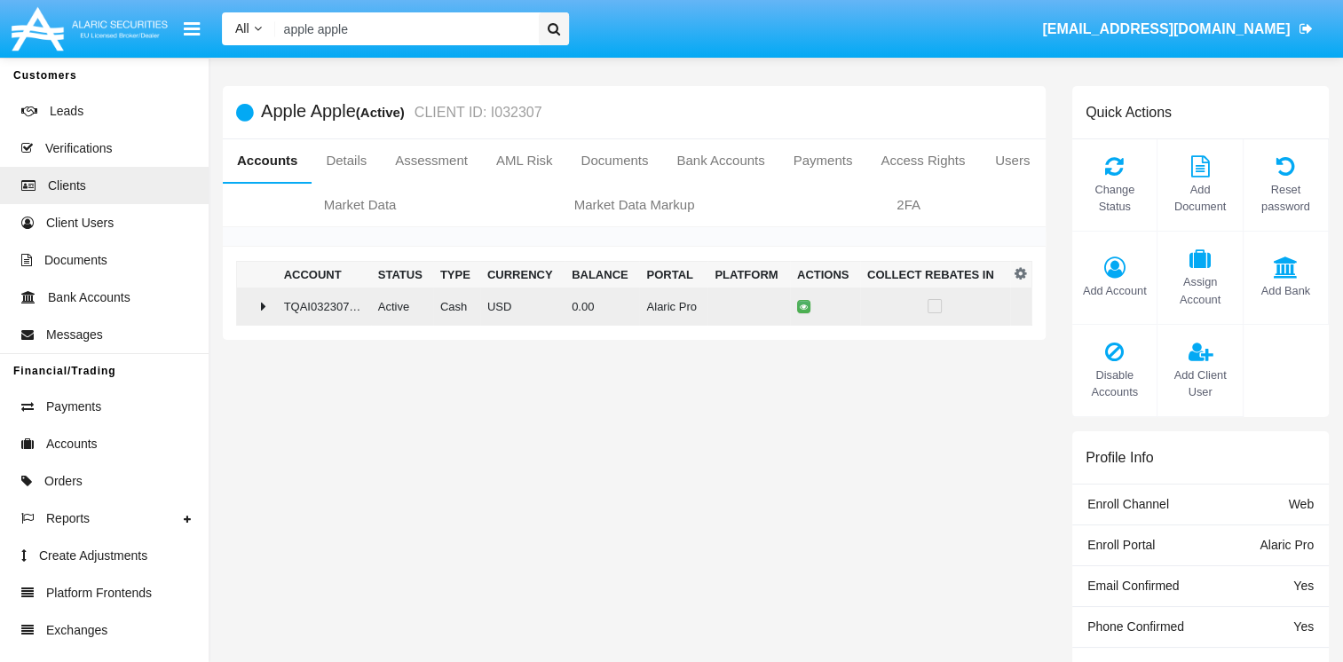
click at [269, 311] on div at bounding box center [257, 306] width 26 height 14
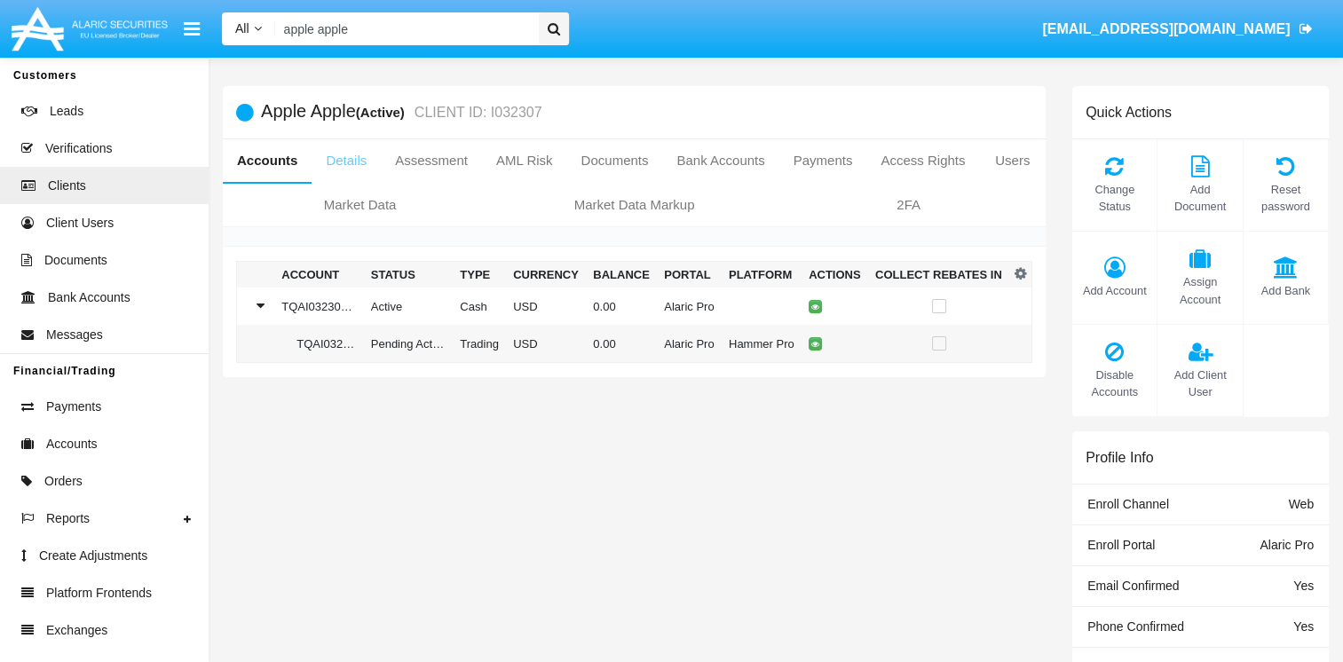
click at [335, 162] on link "Details" at bounding box center [346, 160] width 69 height 43
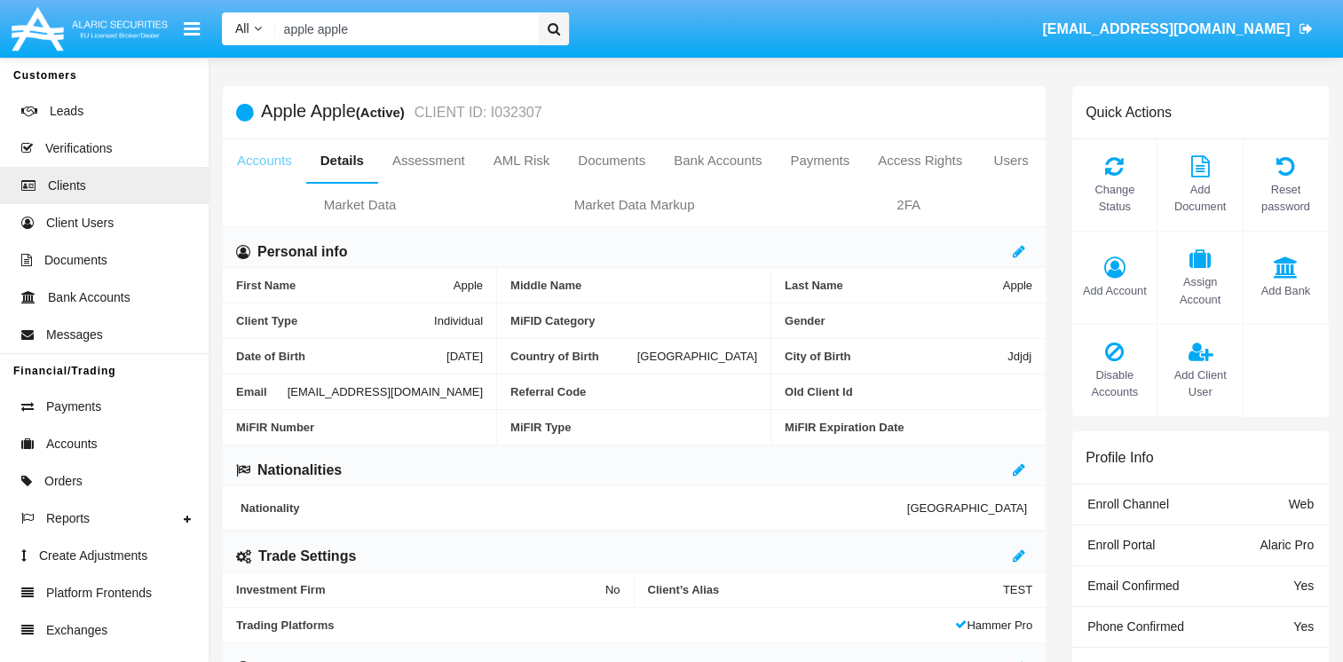
click at [266, 165] on link "Accounts" at bounding box center [264, 160] width 83 height 43
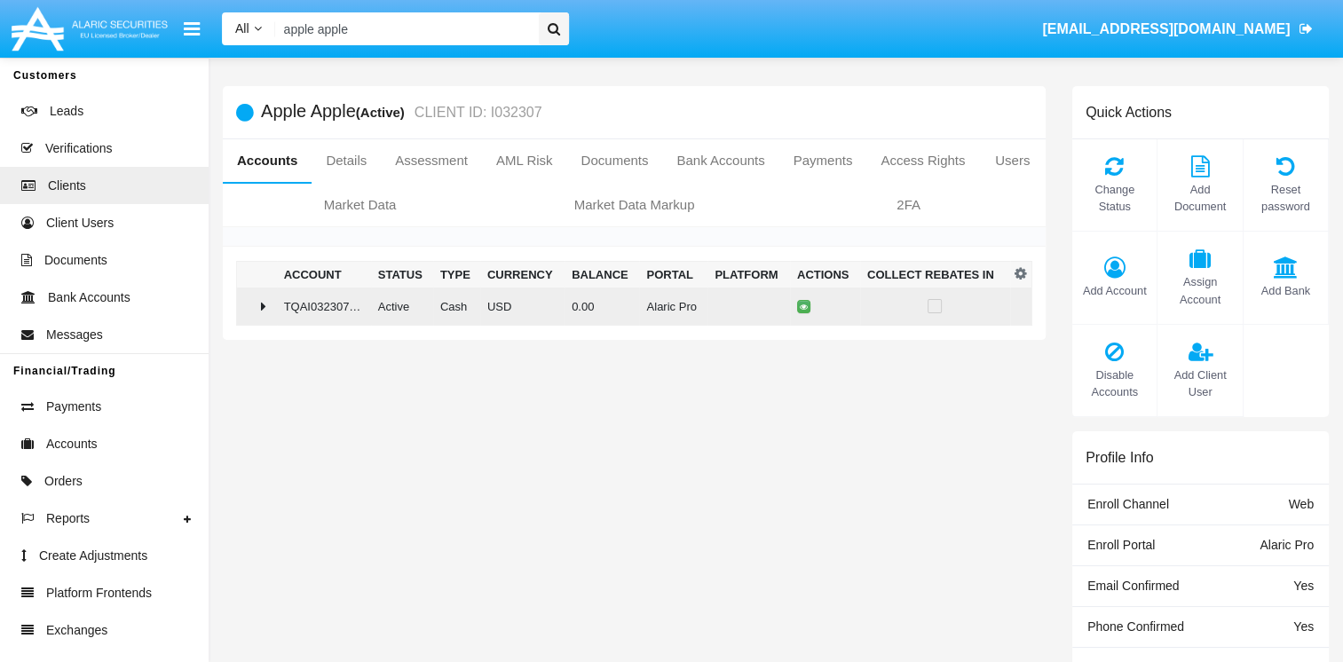
click at [273, 304] on td at bounding box center [257, 307] width 40 height 38
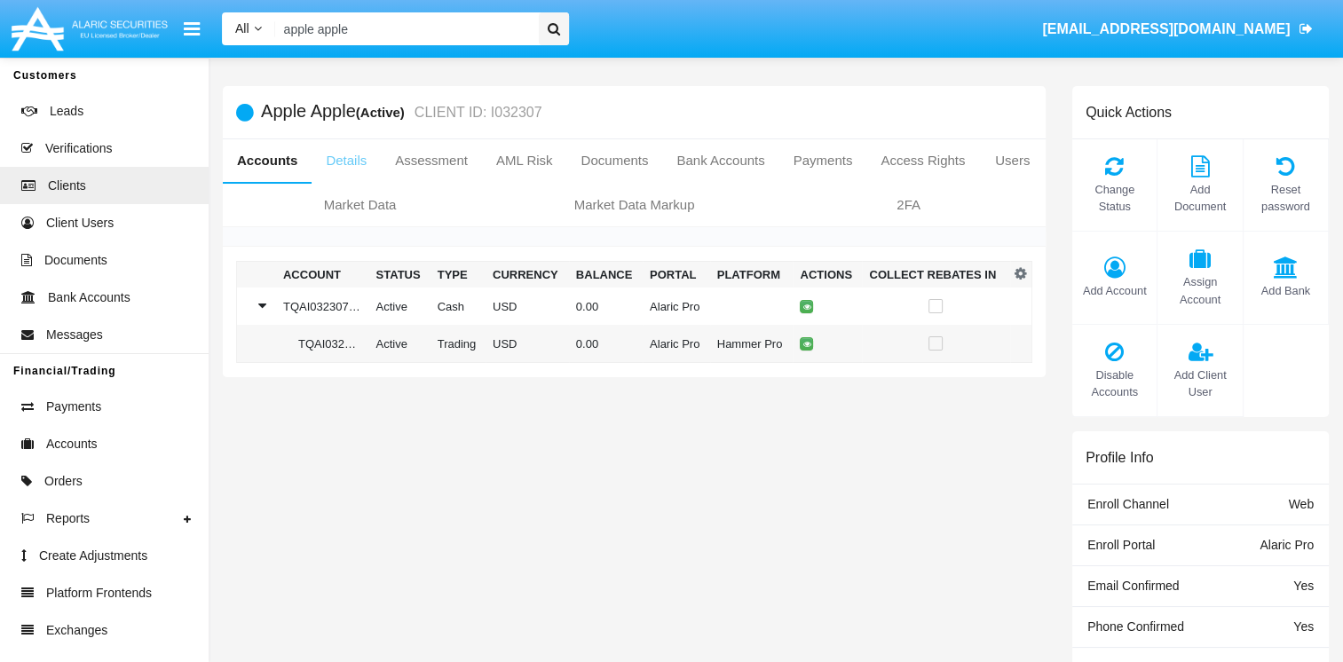
click at [354, 162] on link "Details" at bounding box center [346, 160] width 69 height 43
